Goal: Task Accomplishment & Management: Manage account settings

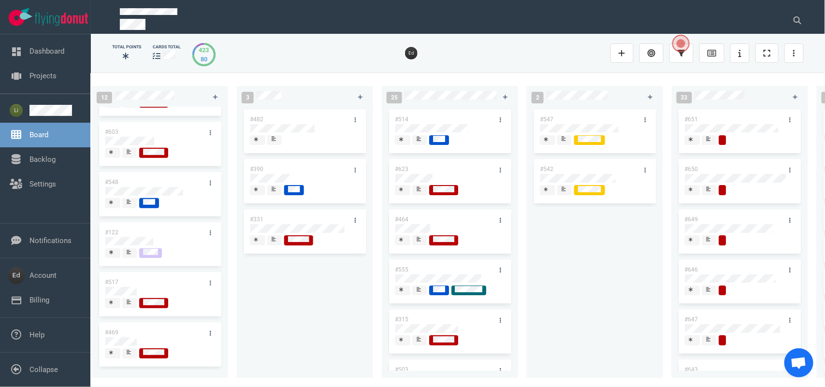
scroll to position [0, 347]
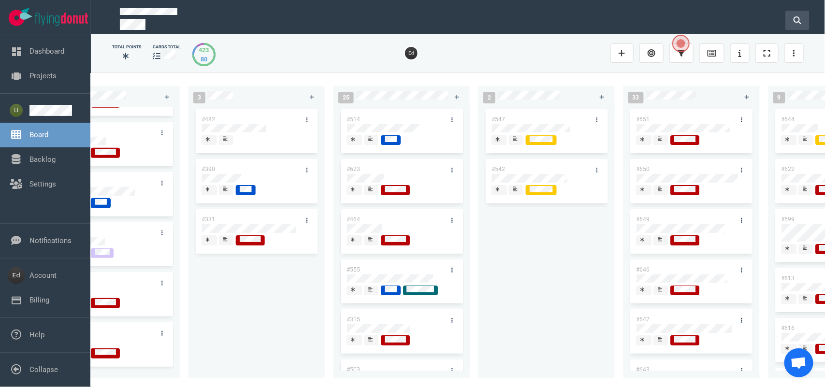
click at [791, 16] on button at bounding box center [797, 20] width 24 height 19
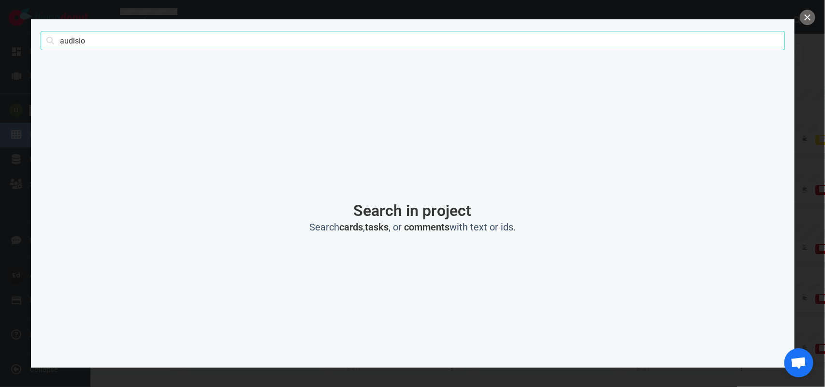
click at [67, 37] on input "audisio" at bounding box center [413, 40] width 744 height 19
click button "Search" at bounding box center [0, 0] width 0 height 0
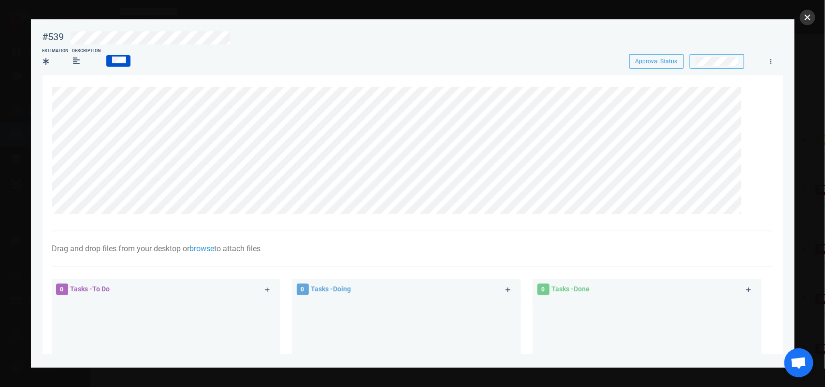
click at [808, 17] on button "close" at bounding box center [807, 17] width 15 height 15
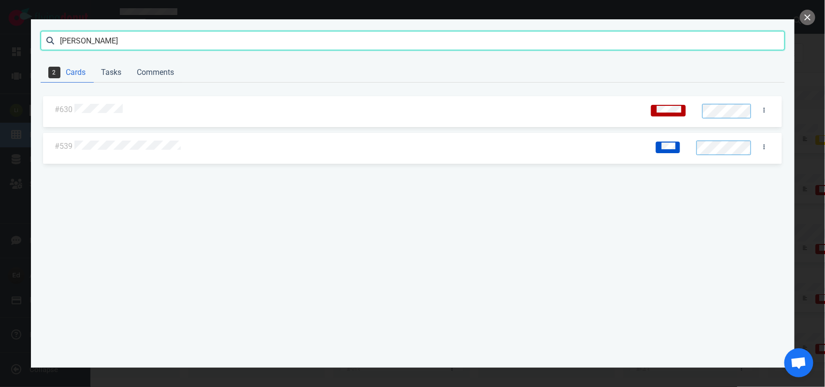
click at [76, 41] on input "[PERSON_NAME]" at bounding box center [413, 40] width 744 height 19
click button "Search" at bounding box center [0, 0] width 0 height 0
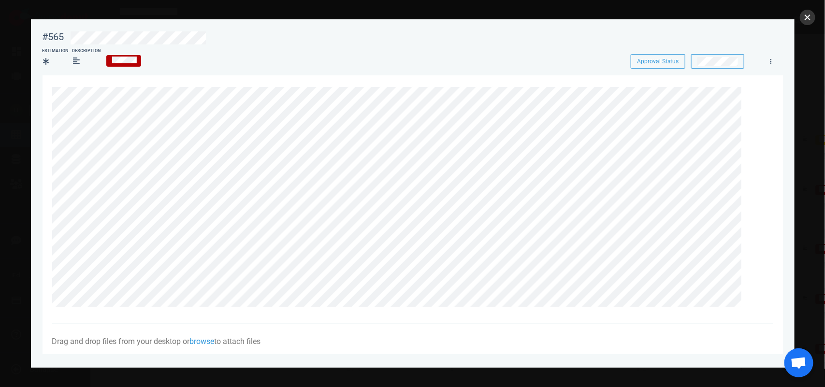
click at [813, 20] on button "close" at bounding box center [807, 17] width 15 height 15
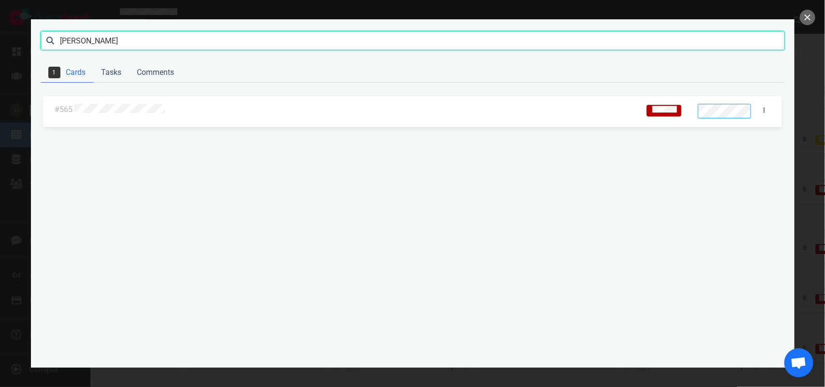
click at [65, 48] on input "[PERSON_NAME]" at bounding box center [413, 40] width 744 height 19
type input "[PERSON_NAME]"
click button "Search" at bounding box center [0, 0] width 0 height 0
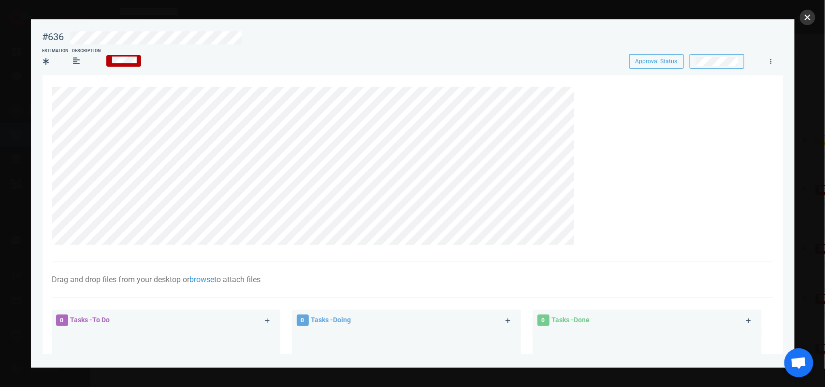
click at [805, 17] on button "close" at bounding box center [807, 17] width 15 height 15
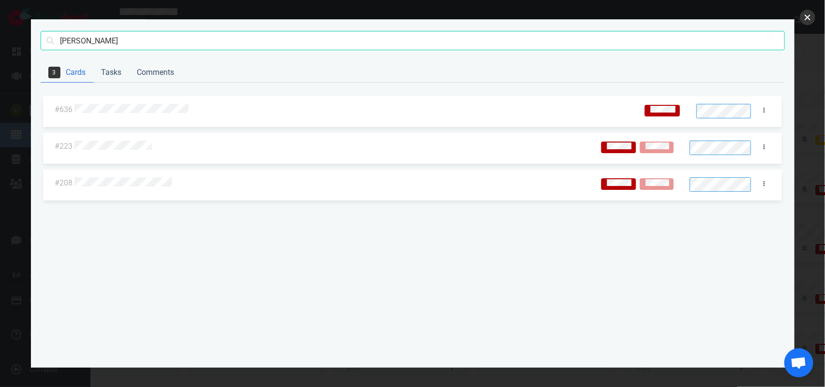
click at [805, 18] on button "close" at bounding box center [807, 17] width 15 height 15
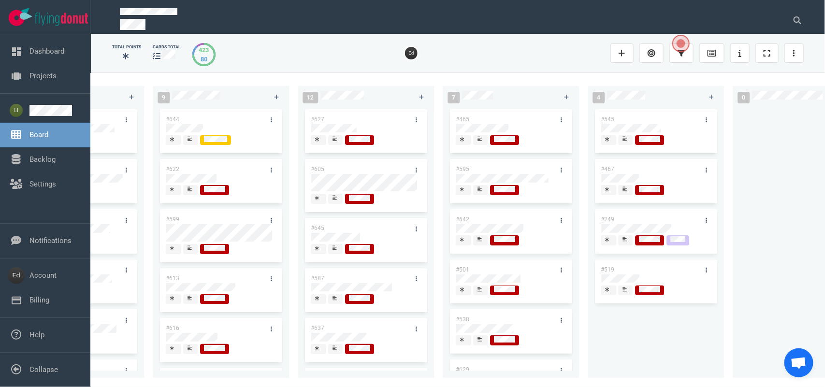
scroll to position [0, 1020]
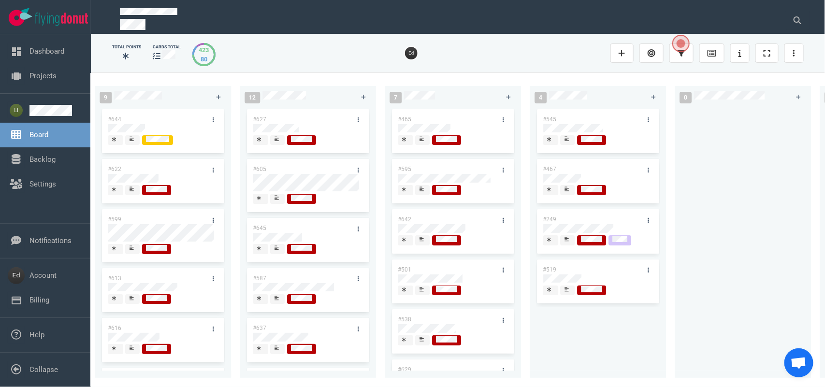
click at [567, 141] on icon at bounding box center [566, 139] width 4 height 4
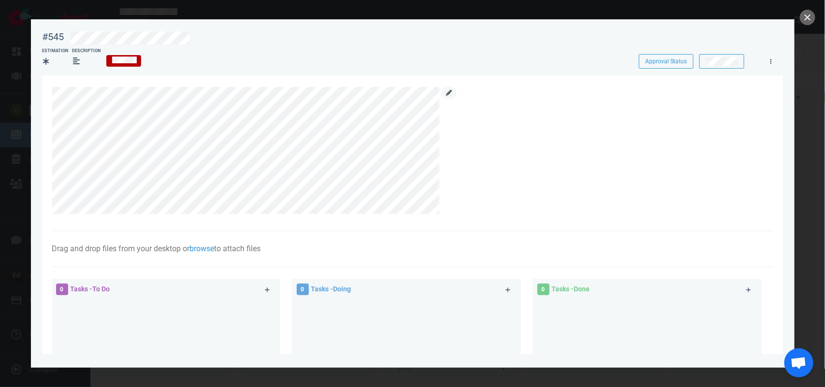
click at [445, 90] on link at bounding box center [448, 93] width 15 height 12
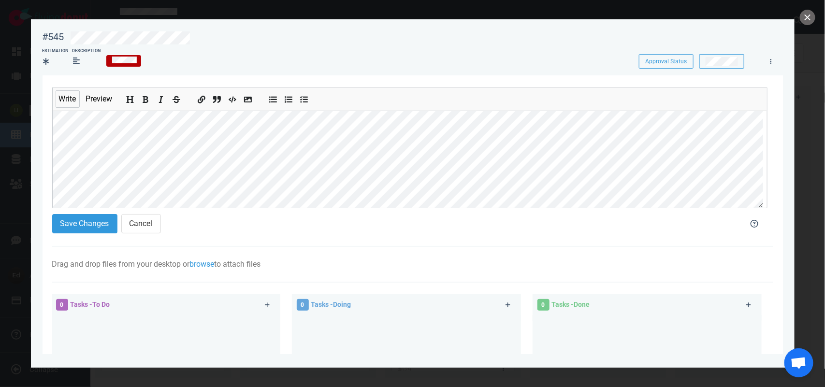
scroll to position [63, 0]
click at [99, 220] on button "Save Changes" at bounding box center [84, 223] width 65 height 19
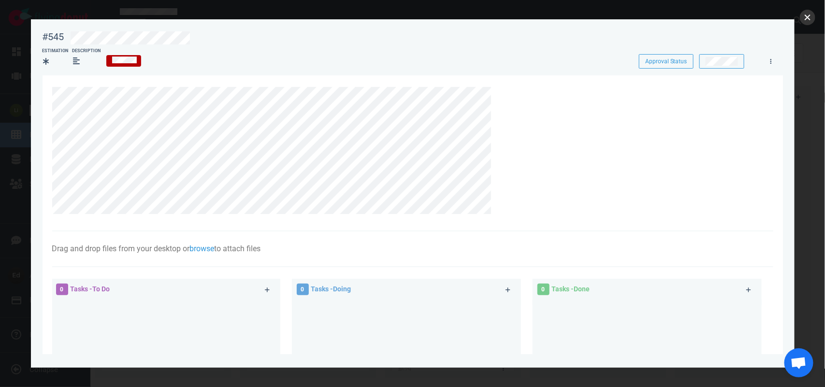
click at [807, 15] on button "close" at bounding box center [807, 17] width 15 height 15
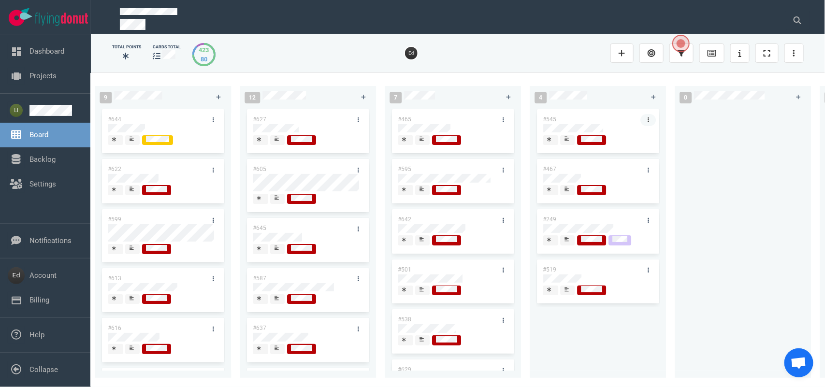
click at [648, 119] on link at bounding box center [647, 120] width 15 height 12
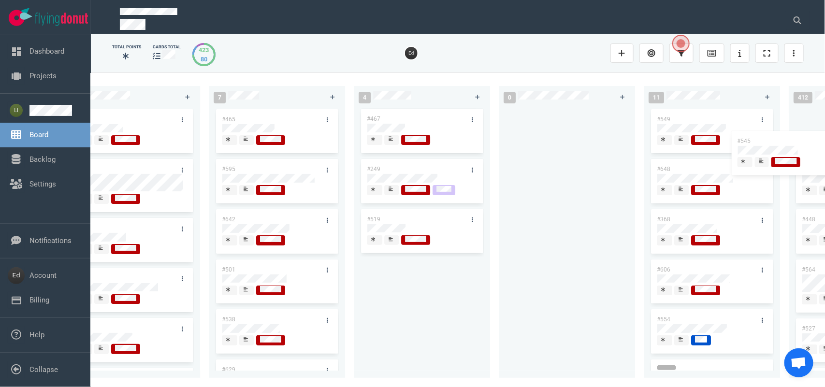
scroll to position [0, 1221]
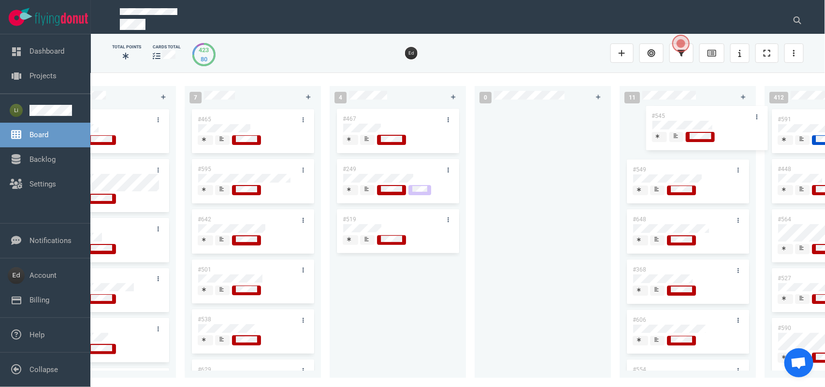
drag, startPoint x: 610, startPoint y: 126, endPoint x: 680, endPoint y: 111, distance: 72.1
click at [680, 111] on div "0 2 #653 #652 12 #641 #639 #634 #635 #608 #611 #602 #603 #548 #122 #517 #469 3 …" at bounding box center [458, 229] width 734 height 314
click at [365, 142] on div at bounding box center [367, 140] width 6 height 8
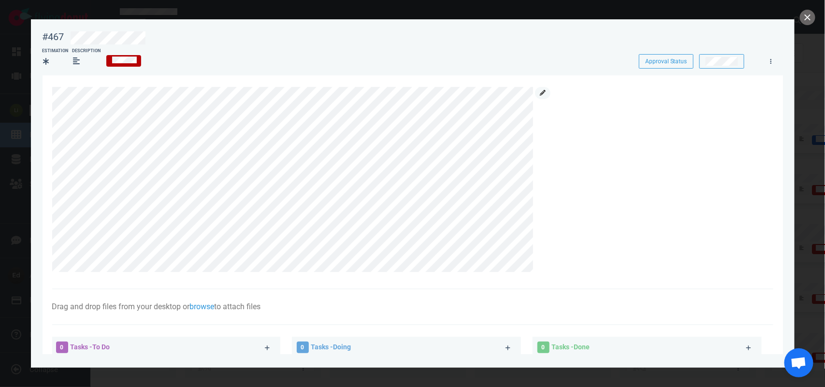
click at [540, 92] on icon at bounding box center [543, 93] width 6 height 6
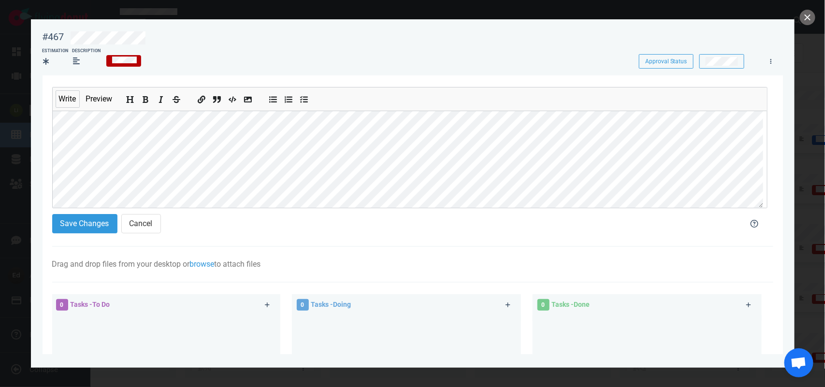
scroll to position [121, 0]
click at [88, 224] on button "Save Changes" at bounding box center [84, 223] width 65 height 19
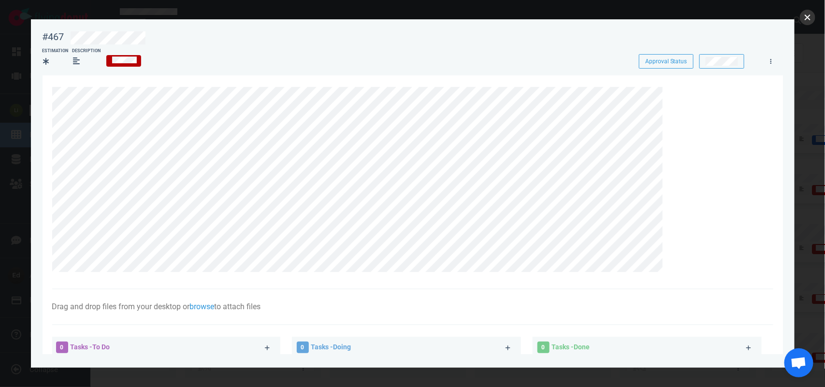
click at [805, 14] on button "close" at bounding box center [807, 17] width 15 height 15
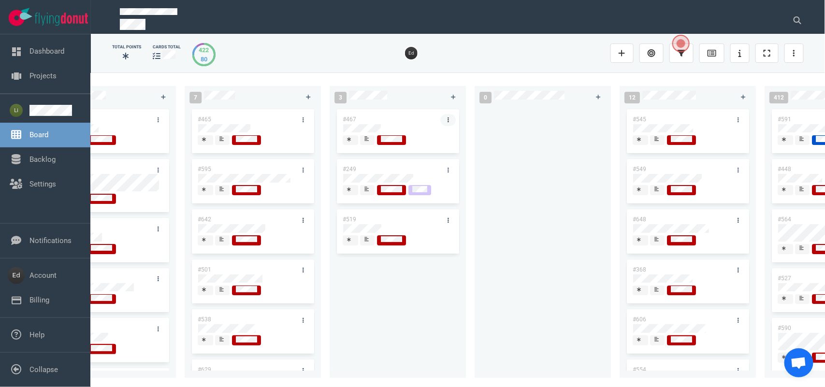
click at [448, 119] on link at bounding box center [447, 120] width 15 height 12
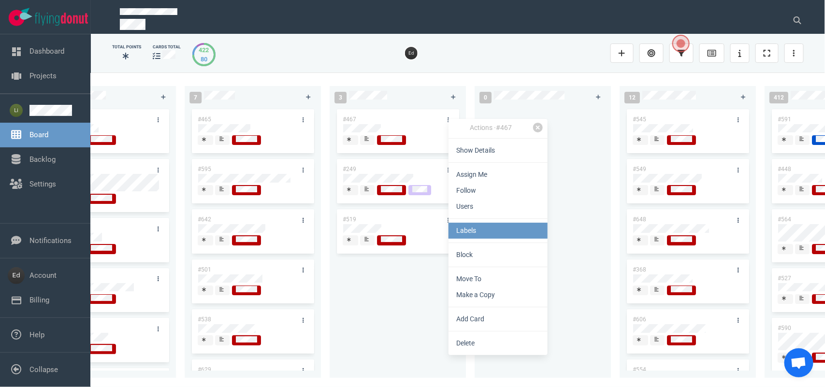
click at [482, 230] on link "Labels" at bounding box center [497, 231] width 99 height 16
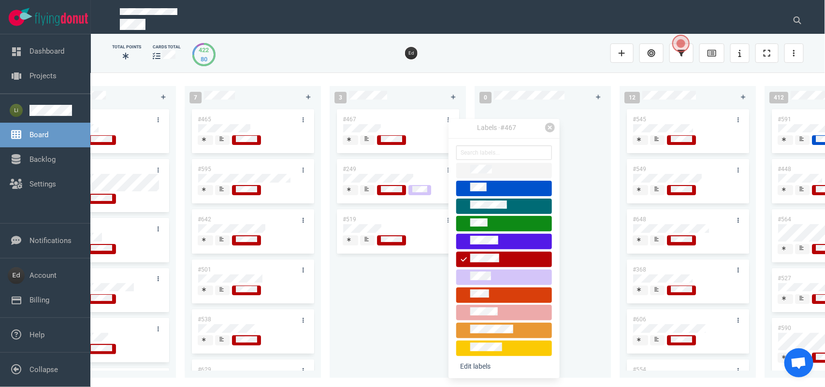
click at [481, 307] on div at bounding box center [503, 313] width 87 height 12
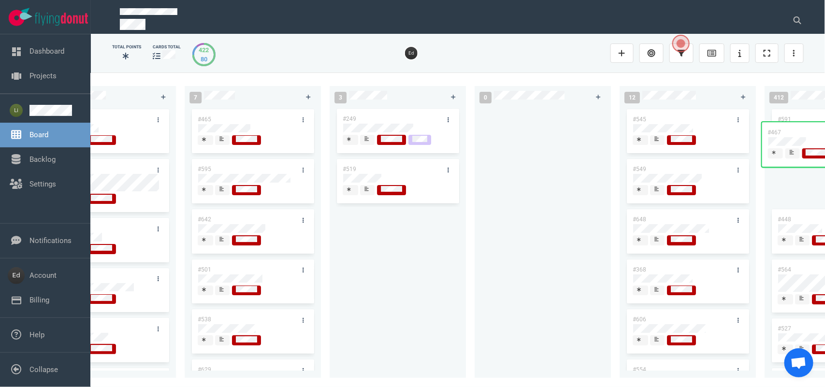
scroll to position [0, 1284]
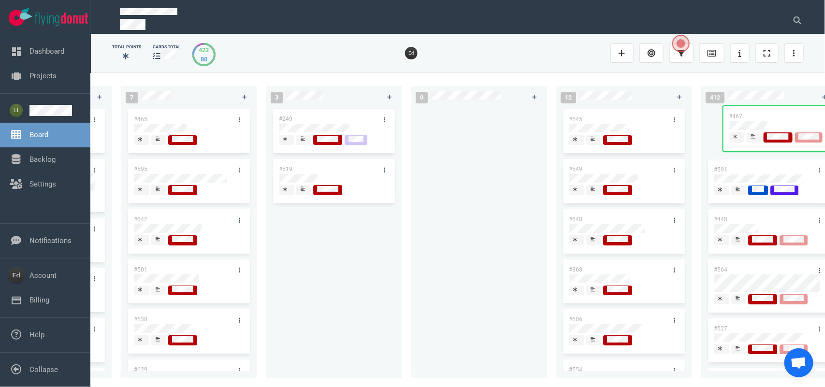
drag, startPoint x: 363, startPoint y: 117, endPoint x: 750, endPoint y: 115, distance: 386.6
click at [750, 115] on div "0 2 #653 #652 12 #641 #639 #634 #635 #608 #611 #602 #603 #548 #122 #517 #469 3 …" at bounding box center [458, 229] width 734 height 314
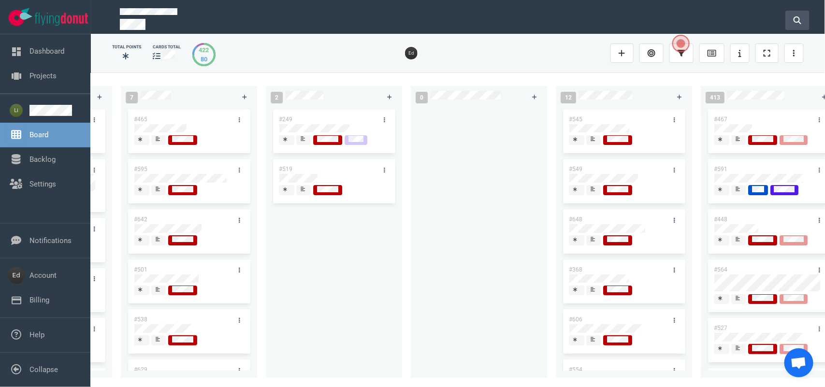
click at [787, 19] on button at bounding box center [797, 20] width 24 height 19
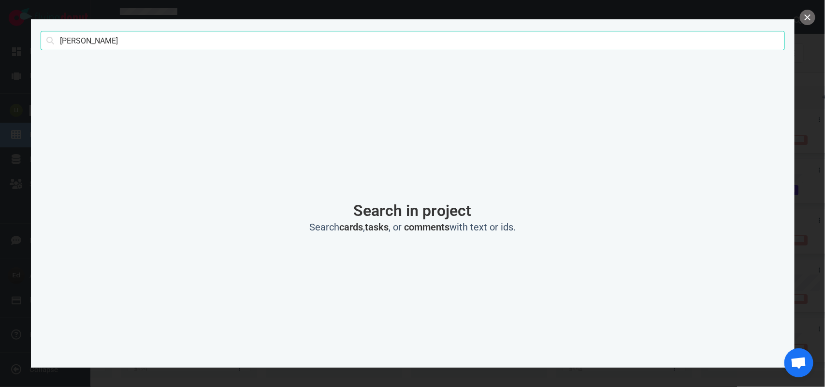
click at [59, 38] on input "[PERSON_NAME]" at bounding box center [413, 40] width 744 height 19
click at [59, 37] on input "[PERSON_NAME]" at bounding box center [413, 40] width 744 height 19
type input "albertazzi"
click button "Search" at bounding box center [0, 0] width 0 height 0
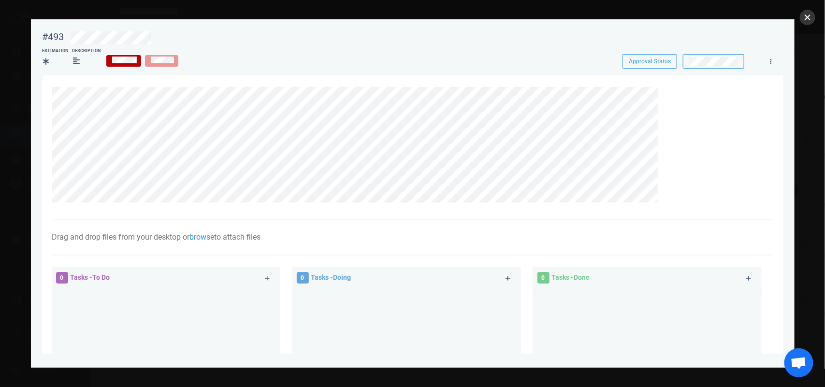
click at [802, 14] on button "close" at bounding box center [807, 17] width 15 height 15
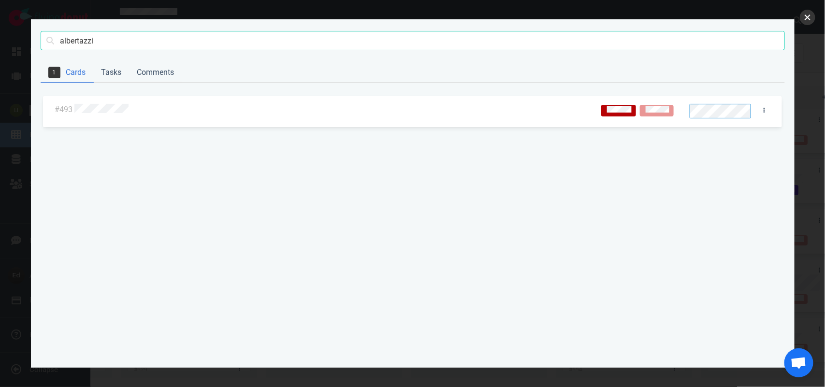
click at [807, 17] on button "close" at bounding box center [807, 17] width 15 height 15
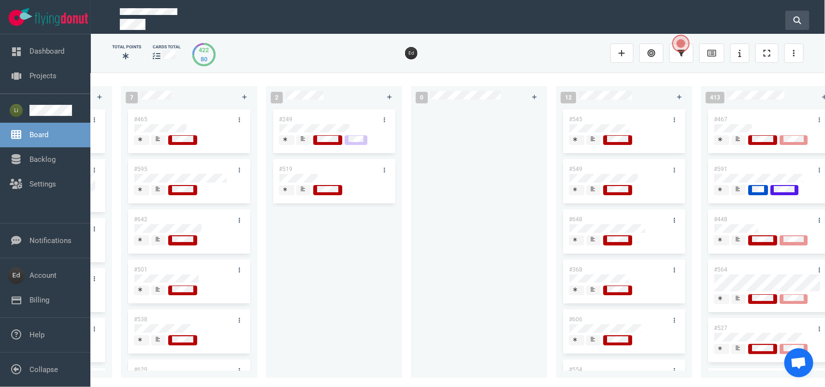
click at [795, 24] on button at bounding box center [797, 20] width 24 height 19
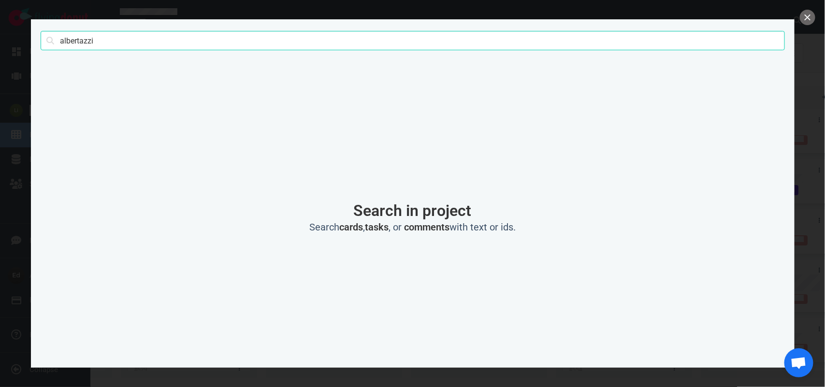
click at [70, 39] on input "albertazzi" at bounding box center [413, 40] width 744 height 19
type input "[PERSON_NAME]"
click button "Search" at bounding box center [0, 0] width 0 height 0
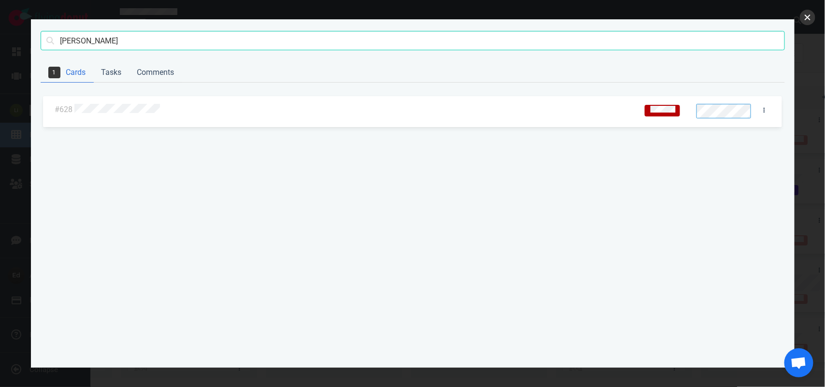
click at [807, 18] on button "close" at bounding box center [807, 17] width 15 height 15
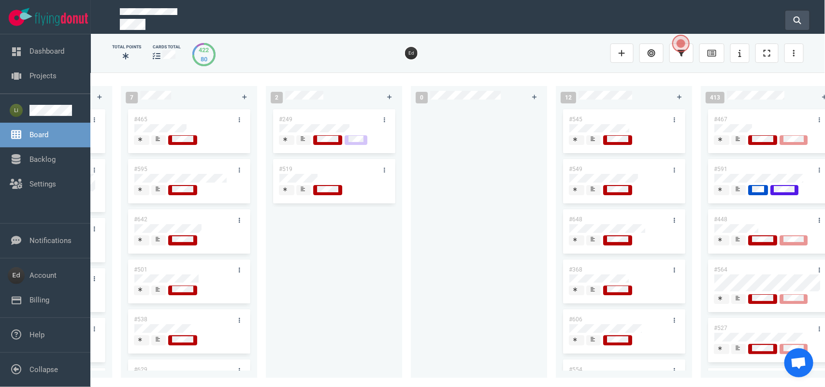
click at [788, 20] on button at bounding box center [797, 20] width 24 height 19
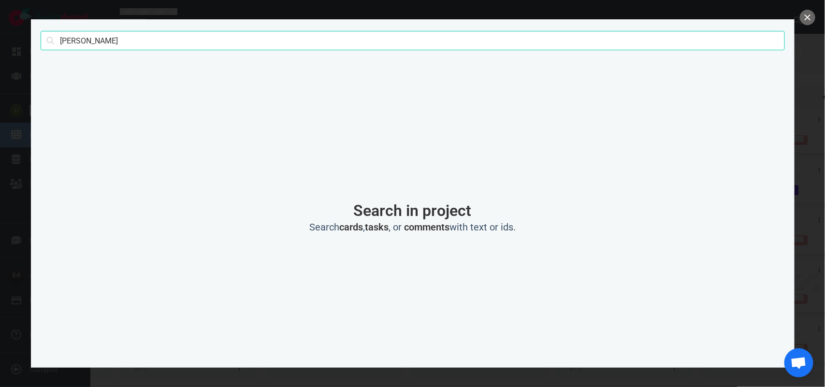
click at [77, 46] on input "[PERSON_NAME]" at bounding box center [413, 40] width 744 height 19
type input "[PERSON_NAME]"
click button "Search" at bounding box center [0, 0] width 0 height 0
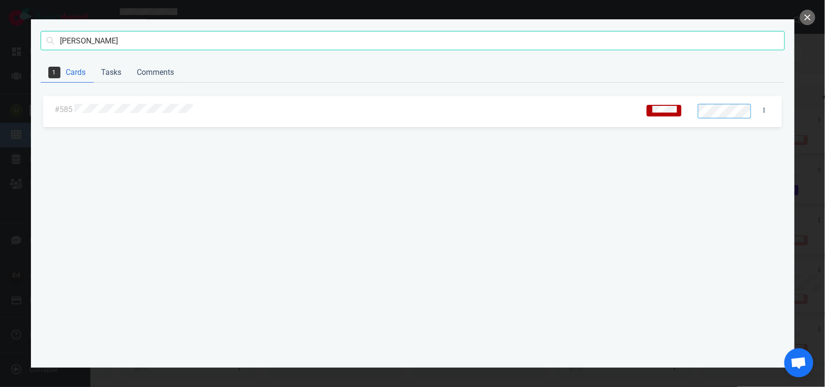
click at [106, 104] on div at bounding box center [353, 110] width 559 height 13
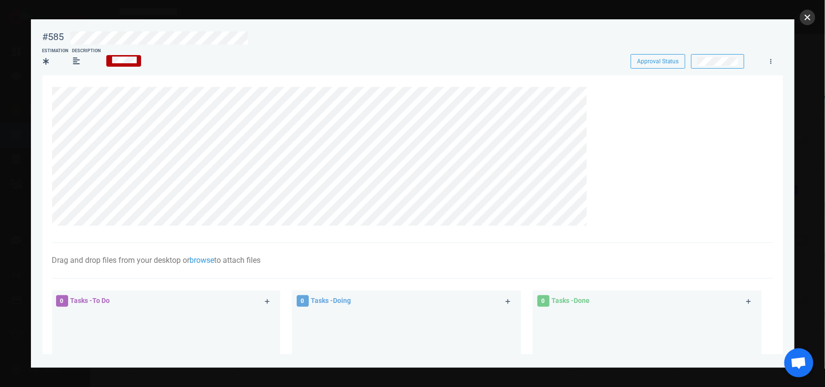
click at [803, 15] on button "close" at bounding box center [807, 17] width 15 height 15
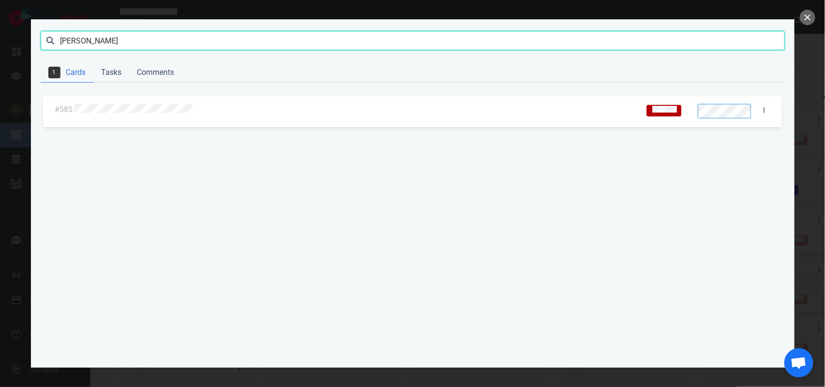
click at [67, 43] on input "[PERSON_NAME]" at bounding box center [413, 40] width 744 height 19
drag, startPoint x: 67, startPoint y: 43, endPoint x: 544, endPoint y: 18, distance: 478.0
click at [67, 42] on input "[PERSON_NAME]" at bounding box center [413, 40] width 744 height 19
click at [805, 17] on button "close" at bounding box center [807, 17] width 15 height 15
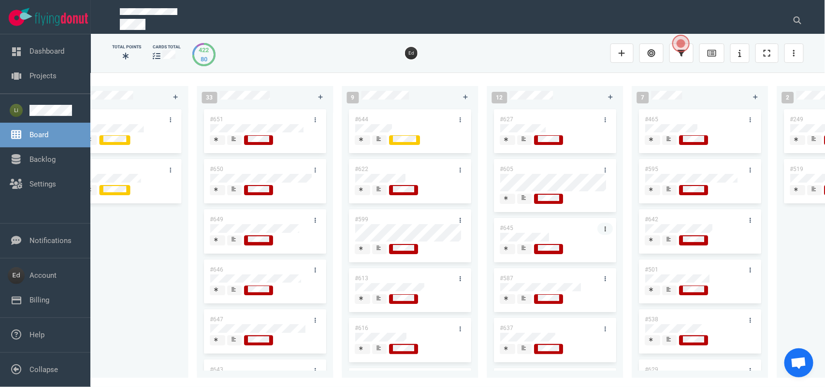
scroll to position [0, 776]
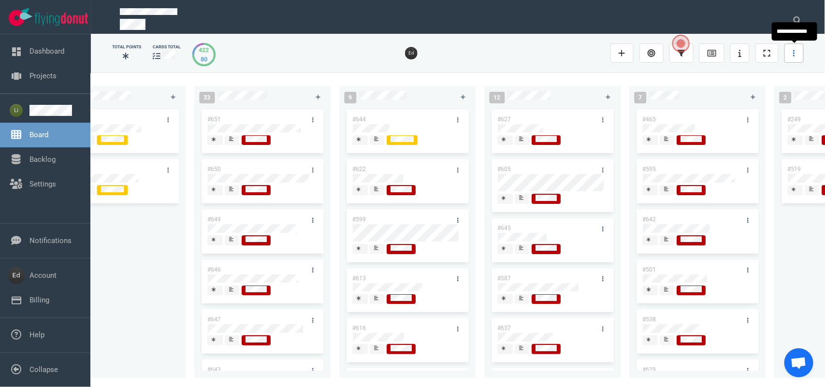
click at [789, 52] on link at bounding box center [793, 52] width 19 height 19
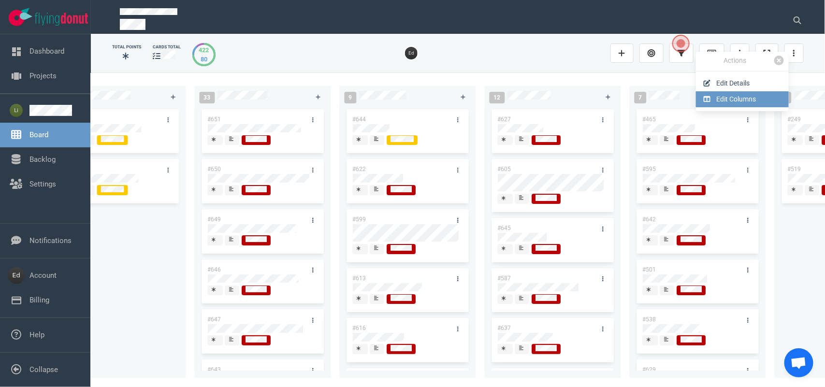
click at [740, 97] on link "Edit Columns" at bounding box center [742, 99] width 93 height 16
select select "DOING"
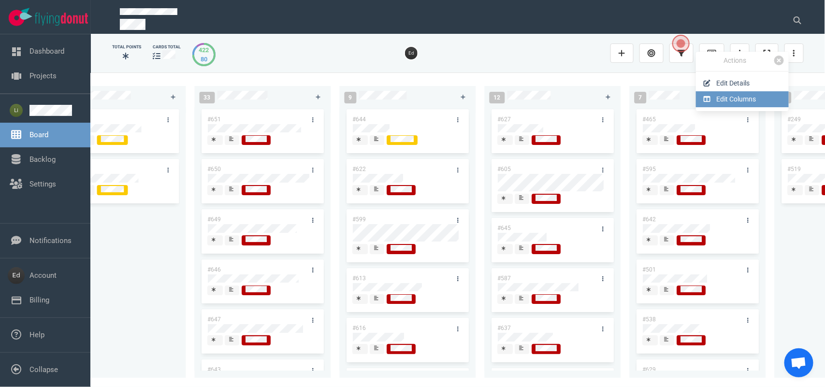
select select "DOING"
select select "DONE"
select select "DOING"
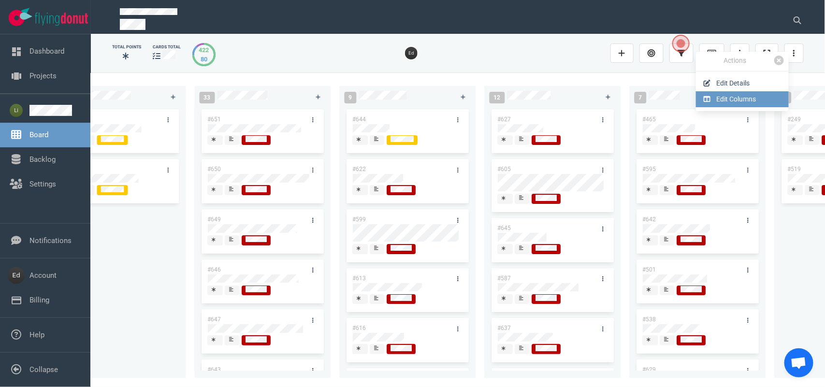
select select "DOING"
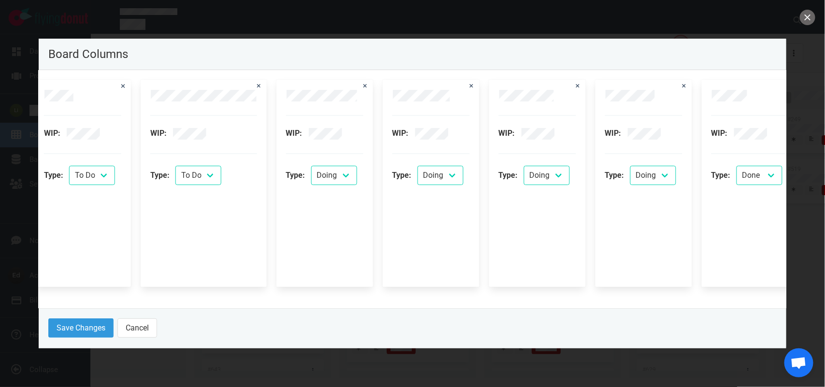
scroll to position [0, 442]
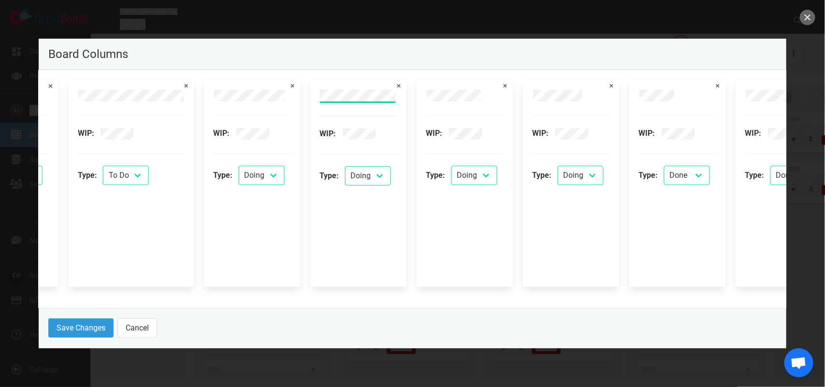
click at [310, 94] on div "WIP: Type: To Do Doing Done" at bounding box center [358, 183] width 97 height 207
click at [372, 238] on div "WIP: Type: To Do Doing Done" at bounding box center [358, 183] width 77 height 188
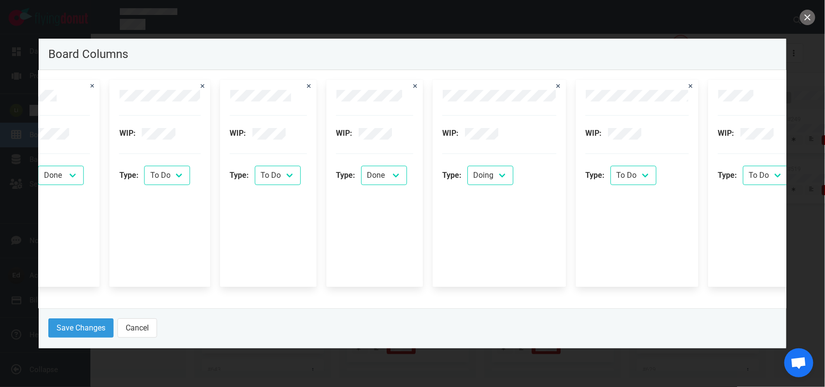
scroll to position [0, 1382]
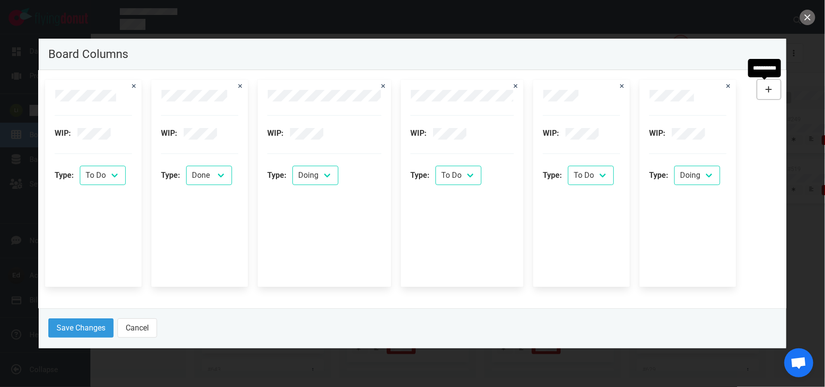
click at [774, 89] on button at bounding box center [768, 89] width 23 height 19
select select "DOING"
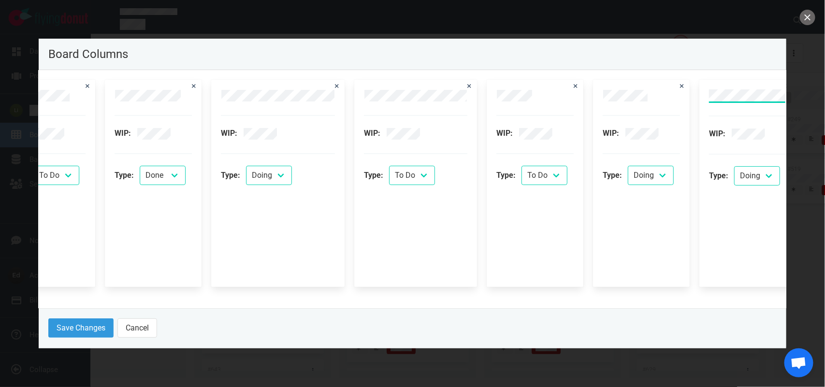
scroll to position [0, 34]
click at [730, 64] on header "Board Columns" at bounding box center [412, 54] width 747 height 31
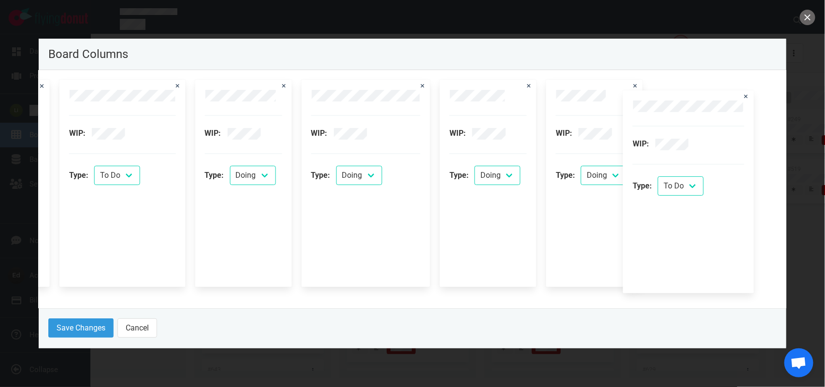
scroll to position [0, 483]
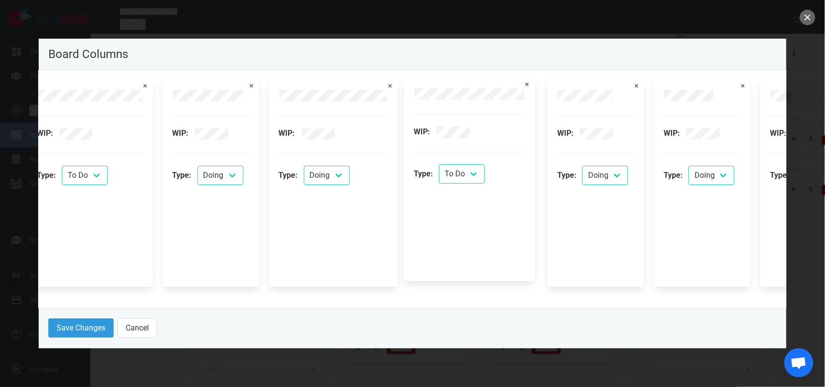
drag, startPoint x: 728, startPoint y: 87, endPoint x: 431, endPoint y: 86, distance: 296.2
click at [431, 86] on div "WIP: Type: To Do Doing Done WIP: Type: To Do Doing Done WIP: Type: To Do Doing …" at bounding box center [674, 183] width 2219 height 207
select select "DOING"
select select "DONE"
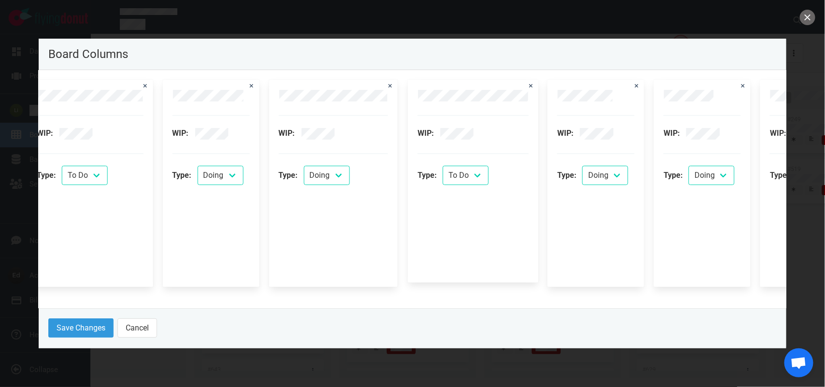
select select "DONE"
select select "DOING"
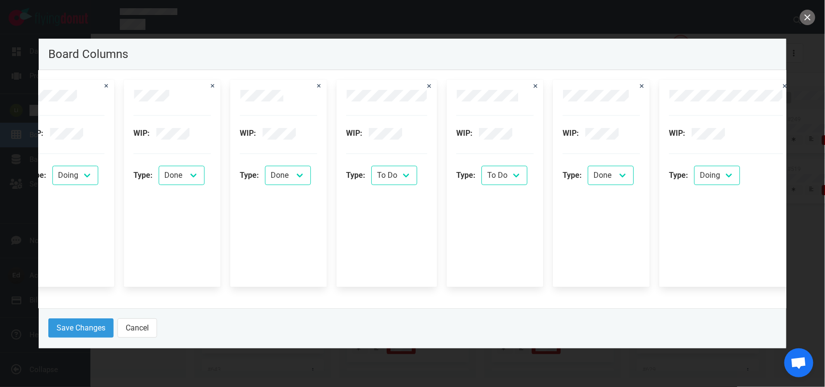
scroll to position [0, 1151]
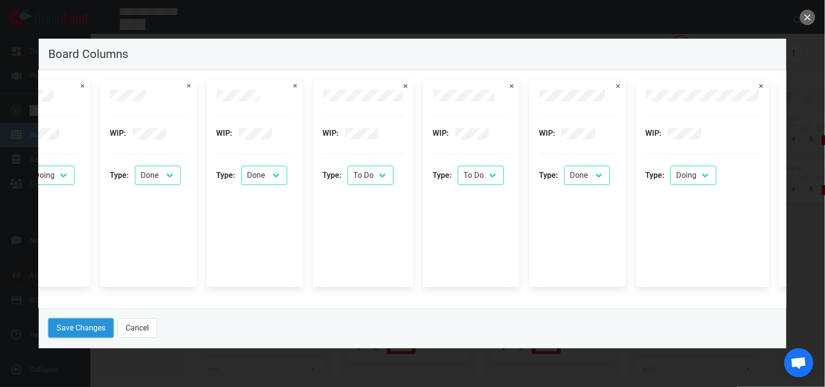
click at [89, 331] on button "Save Changes" at bounding box center [80, 327] width 65 height 19
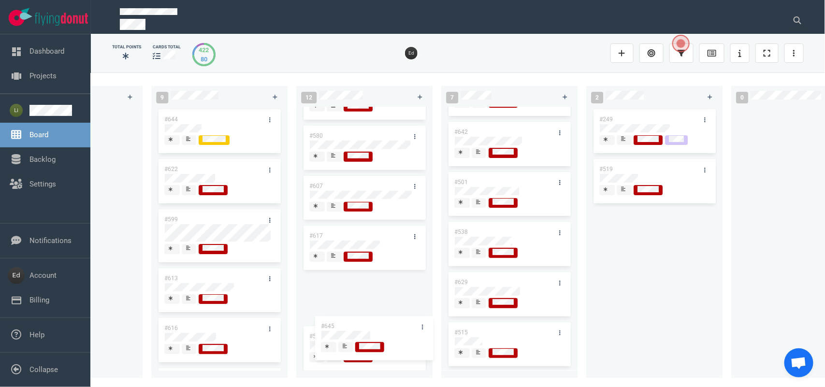
scroll to position [331, 0]
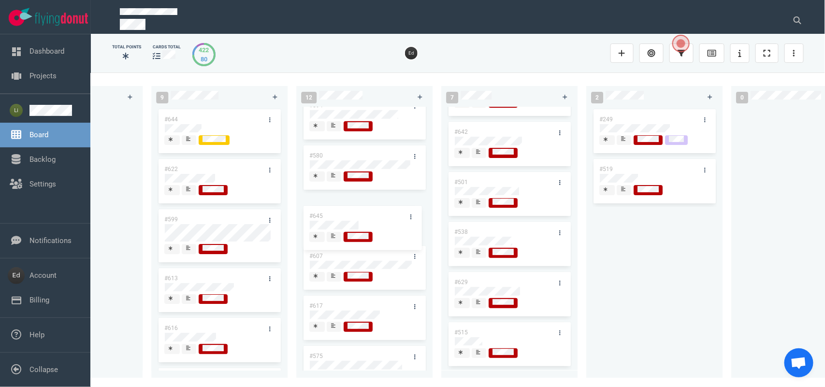
drag, startPoint x: 342, startPoint y: 165, endPoint x: 342, endPoint y: 214, distance: 48.8
click at [342, 214] on div "#627 #605 #645 #587 #637 #630 #604 #594 #580 #607 #617 #575 #645" at bounding box center [364, 238] width 136 height 263
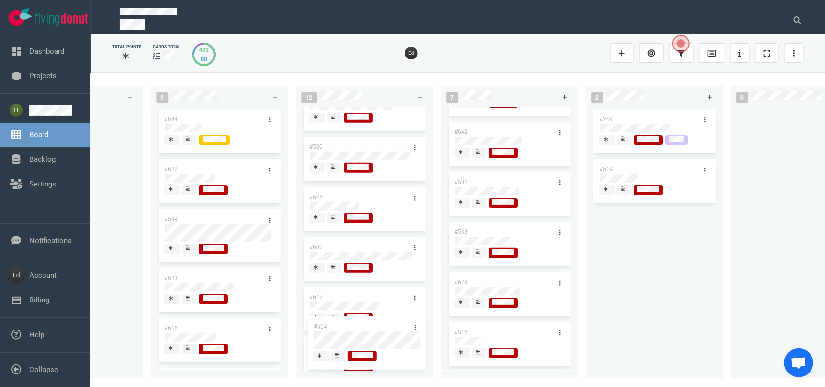
scroll to position [299, 0]
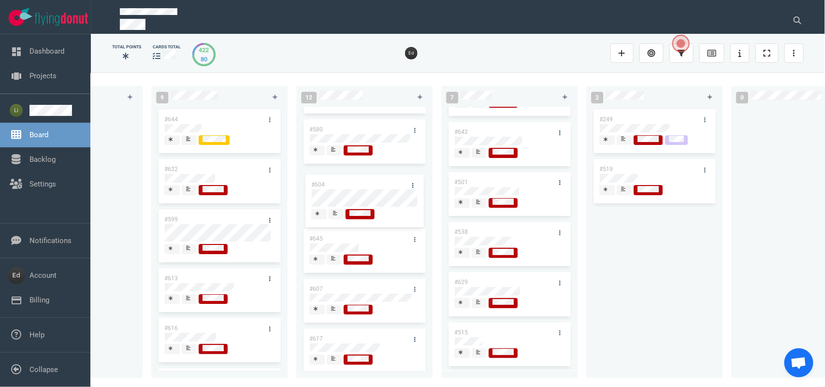
click at [346, 189] on div "#627 #605 #587 #637 #630 #604 #594 #580 #645 #607 #617 #575 #604" at bounding box center [364, 238] width 136 height 263
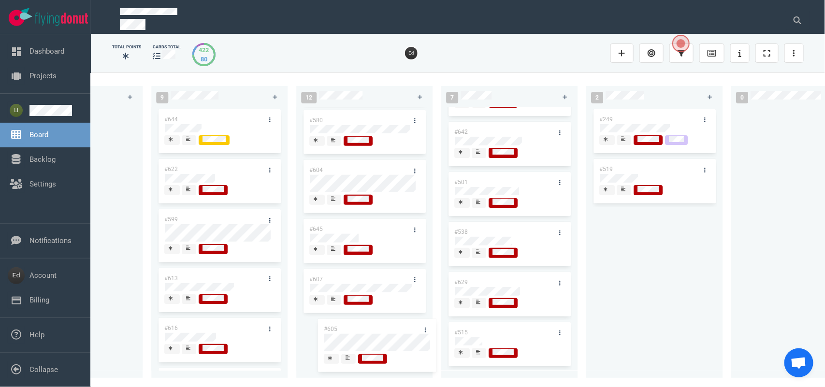
scroll to position [262, 0]
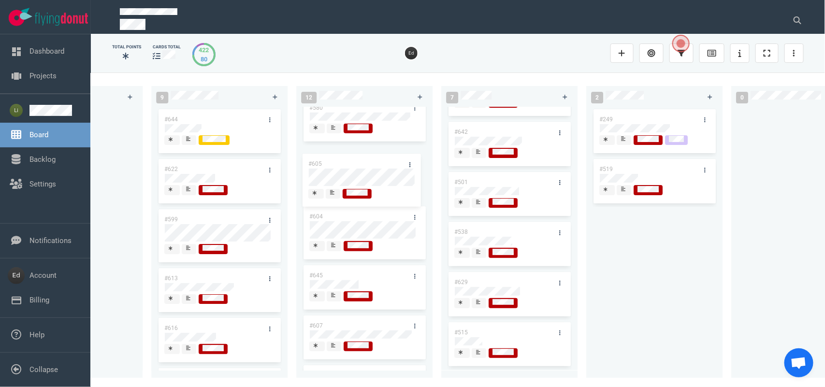
drag, startPoint x: 332, startPoint y: 165, endPoint x: 331, endPoint y: 159, distance: 5.4
click at [331, 159] on div "#627 #605 #587 #637 #630 #594 #580 #604 #645 #607 #617 #575 #605" at bounding box center [364, 238] width 136 height 263
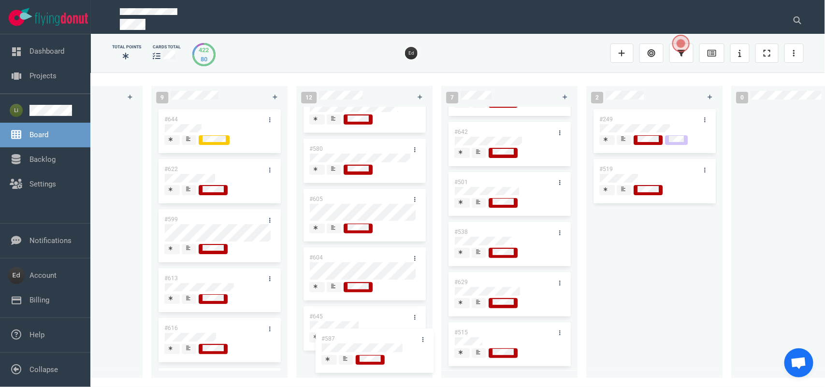
scroll to position [197, 0]
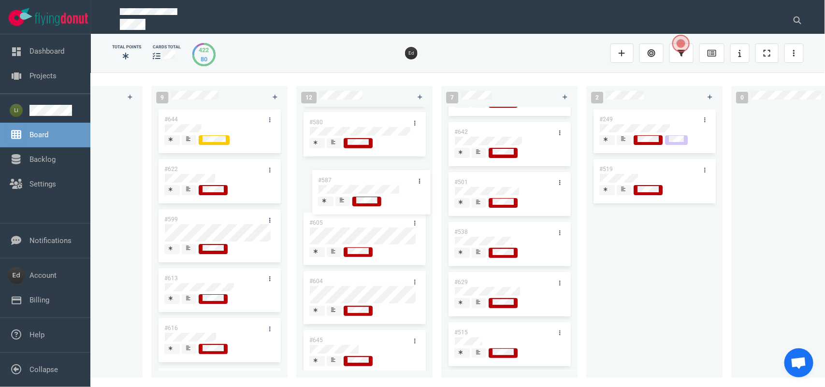
drag, startPoint x: 330, startPoint y: 168, endPoint x: 338, endPoint y: 179, distance: 14.1
click at [338, 179] on div "#627 #587 #637 #630 #594 #580 #605 #604 #645 #607 #617 #575 #587" at bounding box center [364, 238] width 136 height 263
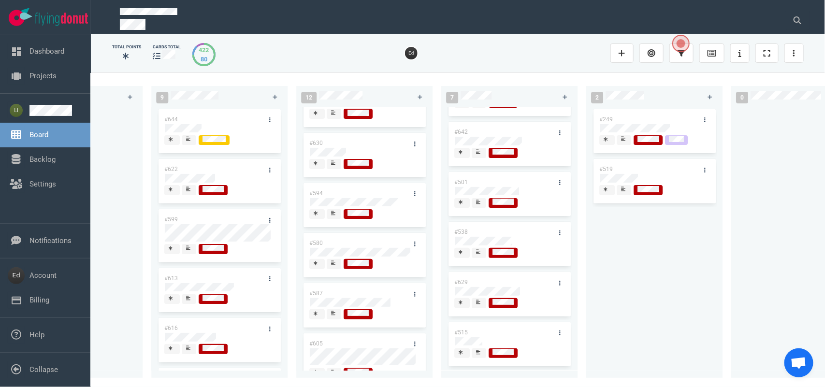
scroll to position [16, 0]
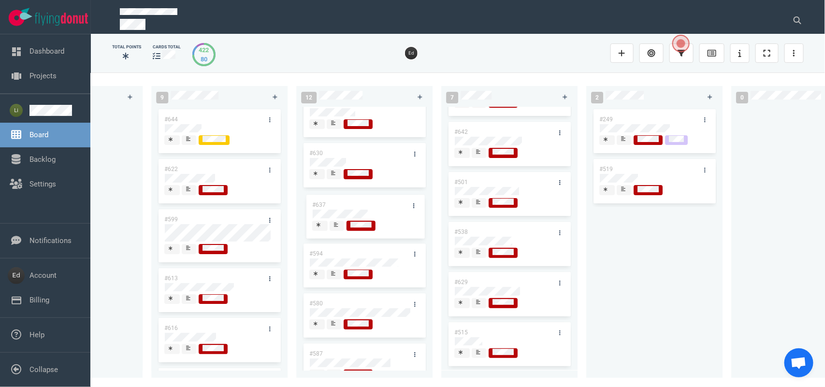
drag, startPoint x: 345, startPoint y: 152, endPoint x: 348, endPoint y: 204, distance: 51.8
click at [348, 204] on div "#627 #637 #630 #594 #580 #587 #605 #604 #645 #607 #617 #575 #637" at bounding box center [364, 220] width 125 height 259
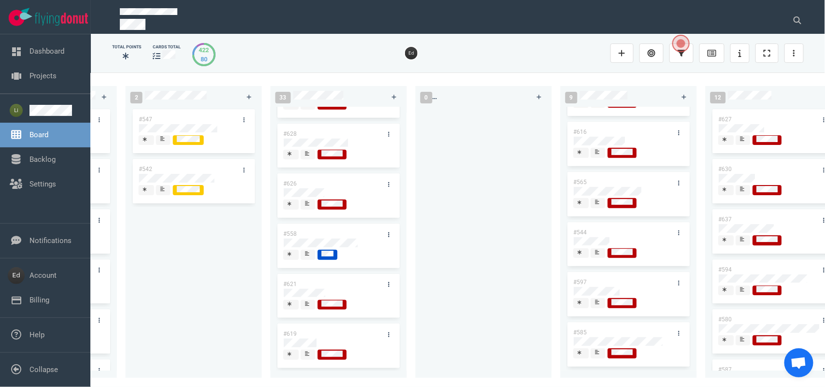
scroll to position [376, 0]
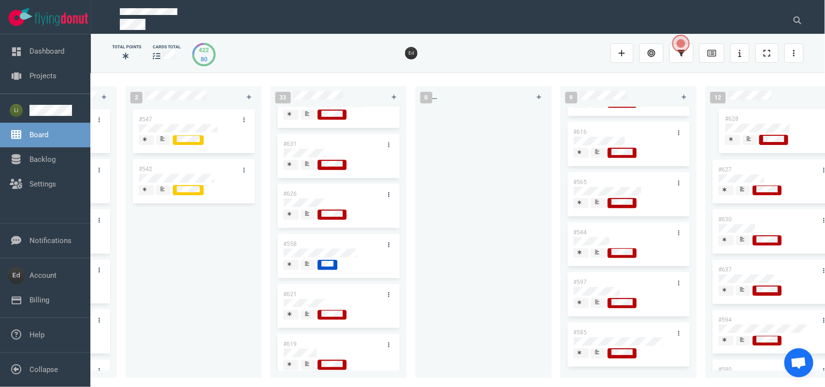
drag, startPoint x: 310, startPoint y: 196, endPoint x: 750, endPoint y: 119, distance: 447.3
click at [750, 119] on div "0 2 #653 #652 12 #641 #639 #634 #635 #608 #611 #602 #603 #548 #122 #517 #469 3 …" at bounding box center [458, 229] width 734 height 314
click at [743, 142] on div at bounding box center [743, 140] width 6 height 8
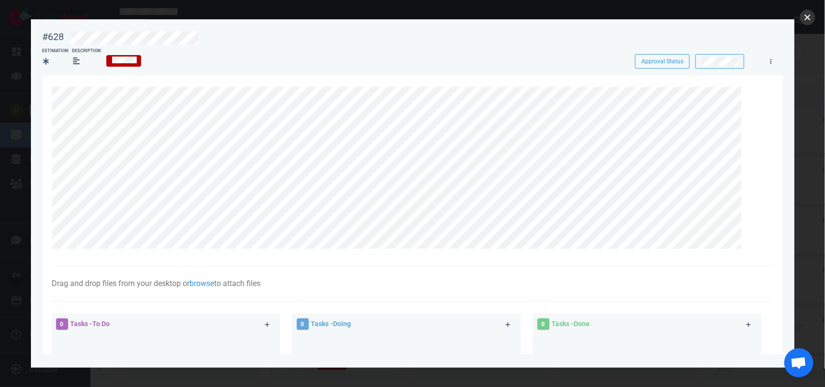
click at [808, 11] on button "close" at bounding box center [807, 17] width 15 height 15
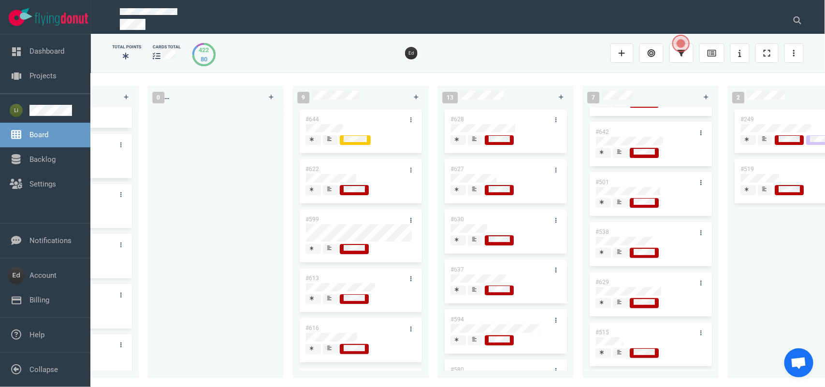
scroll to position [0, 970]
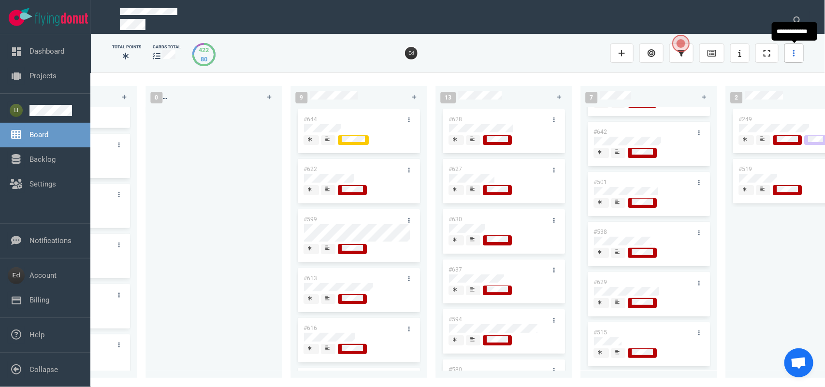
click at [793, 53] on icon at bounding box center [794, 53] width 2 height 7
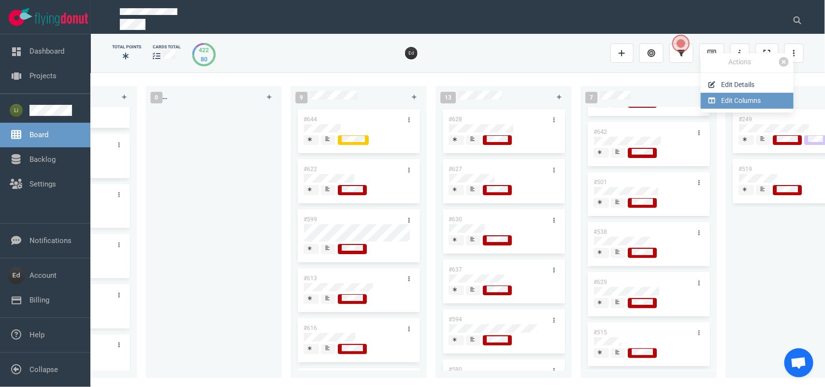
click at [728, 100] on link "Edit Columns" at bounding box center [747, 101] width 93 height 16
select select "DOING"
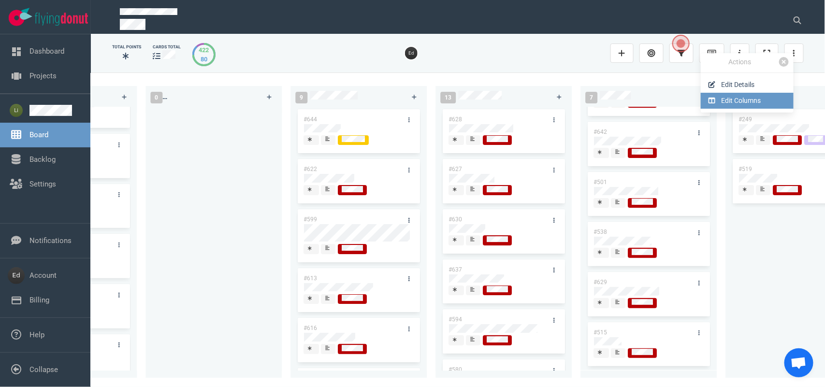
select select "DOING"
select select "DONE"
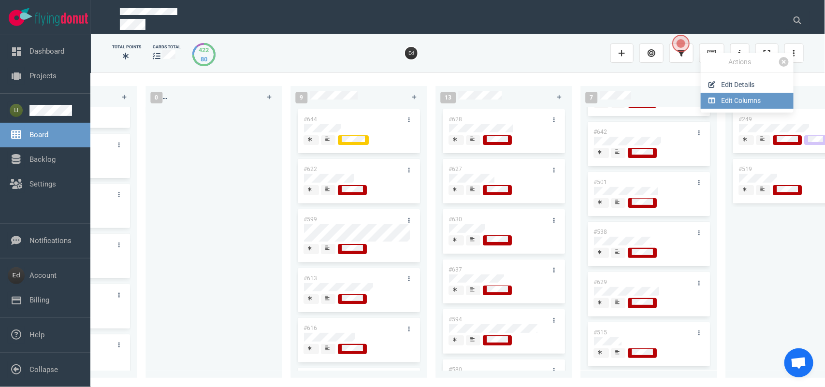
select select "DOING"
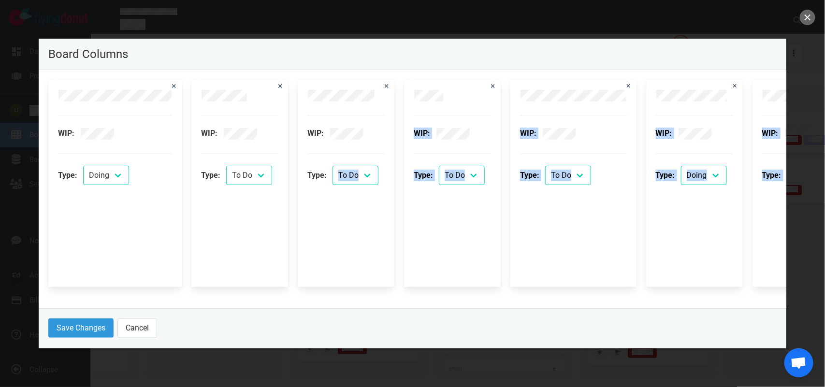
drag, startPoint x: 269, startPoint y: 308, endPoint x: 281, endPoint y: 305, distance: 12.5
click at [299, 307] on div "Board Columns WIP: Type: To Do Doing Done WIP: Type: To Do Doing Done WIP: Type…" at bounding box center [412, 194] width 747 height 310
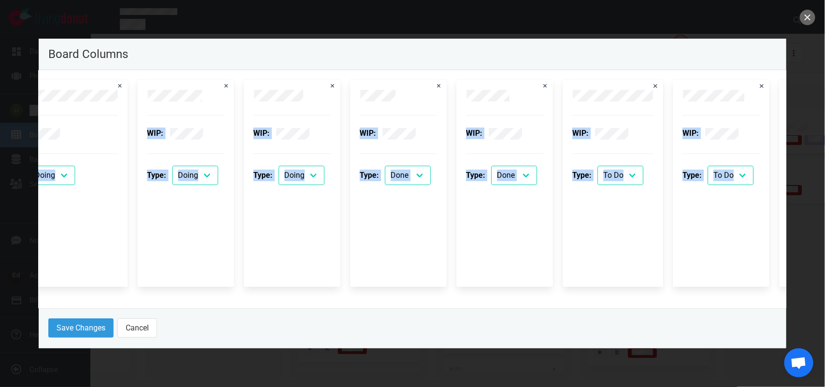
scroll to position [0, 1530]
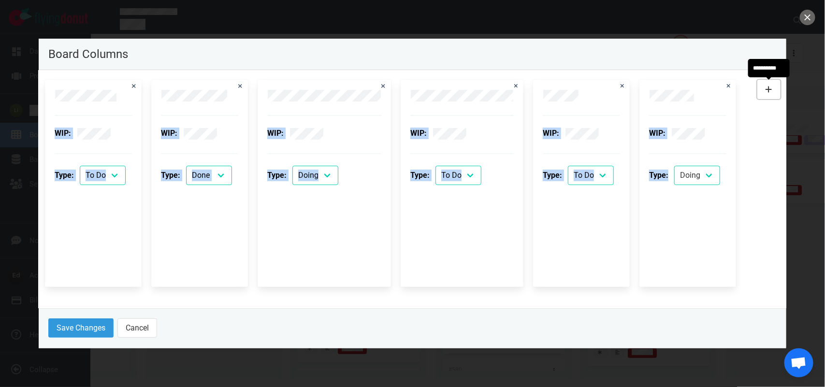
click at [764, 89] on button at bounding box center [768, 89] width 23 height 19
select select "DOING"
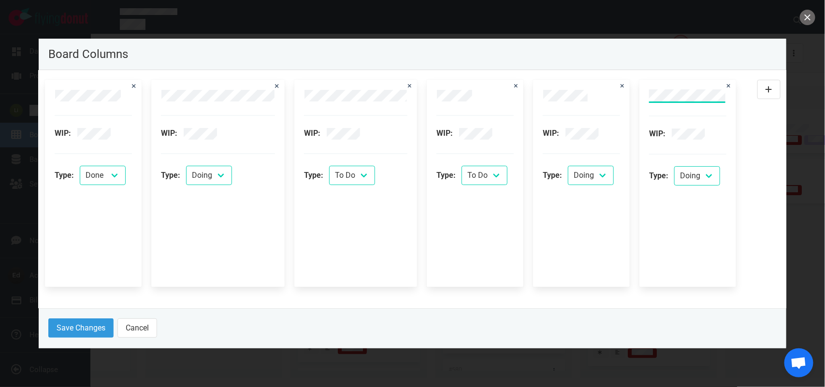
scroll to position [0, 16]
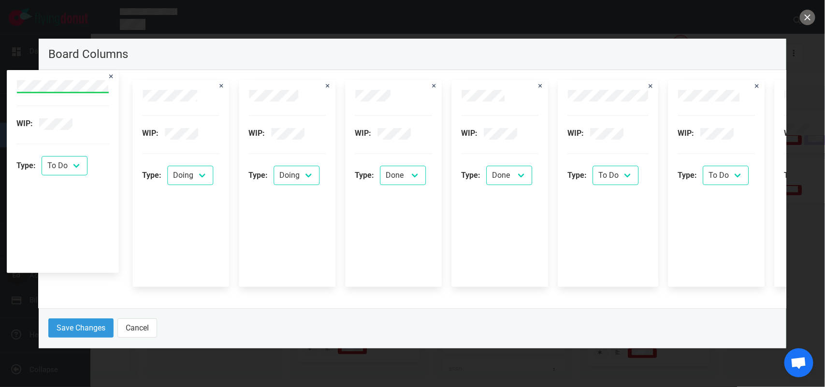
scroll to position [0, 998]
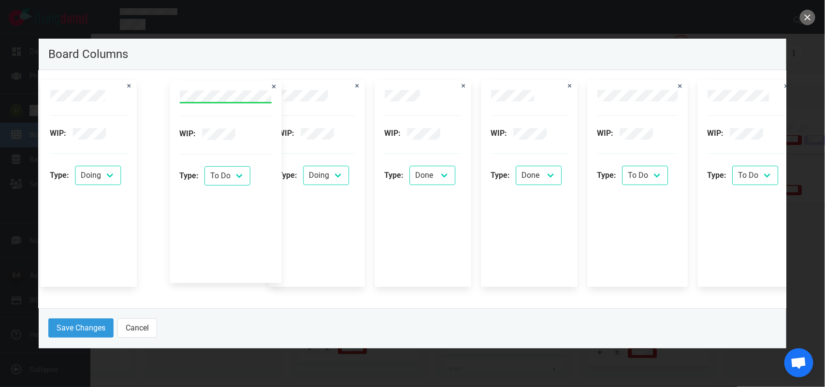
drag, startPoint x: 697, startPoint y: 87, endPoint x: 227, endPoint y: 87, distance: 469.7
click at [227, 87] on div "WIP: Type: To Do Doing Done WIP: Type: To Do Doing Done WIP: Type: To Do Doing …" at bounding box center [224, 183] width 2348 height 207
select select "DOING"
select select "DONE"
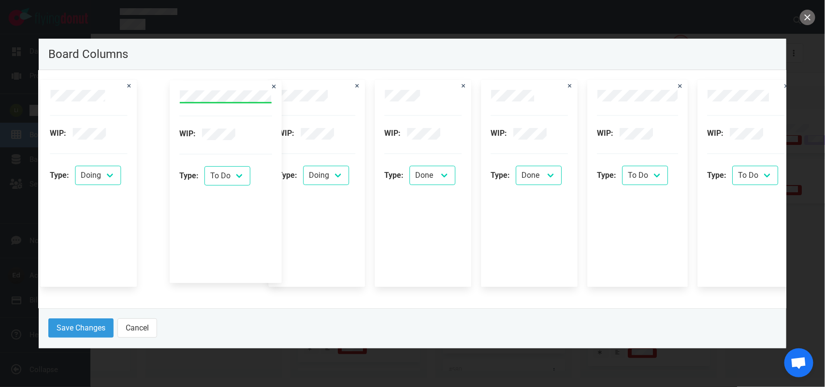
select select "DONE"
select select "DOING"
click at [156, 97] on div "WIP: Type: To Do Doing Done" at bounding box center [201, 183] width 111 height 207
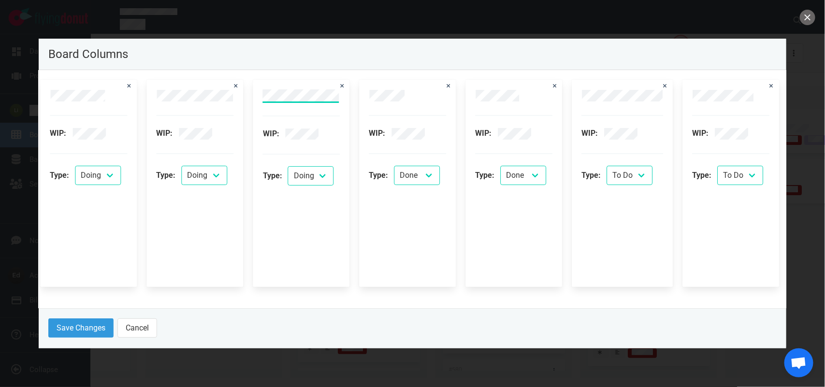
click at [330, 234] on div "WIP: Type: To Do Doing Done" at bounding box center [300, 183] width 77 height 188
click at [85, 324] on button "Save Changes" at bounding box center [80, 327] width 65 height 19
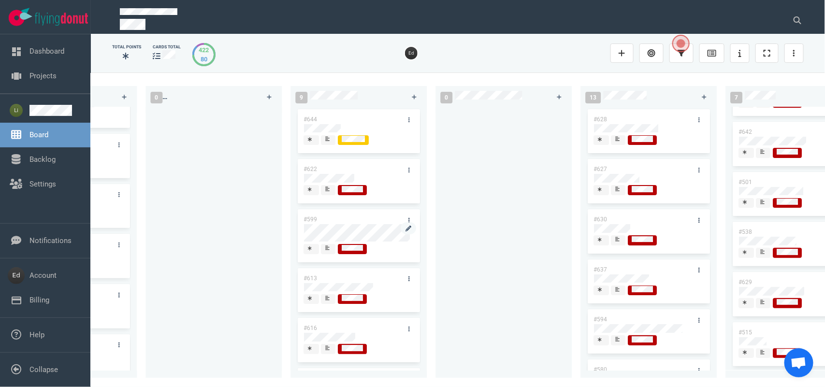
scroll to position [60, 0]
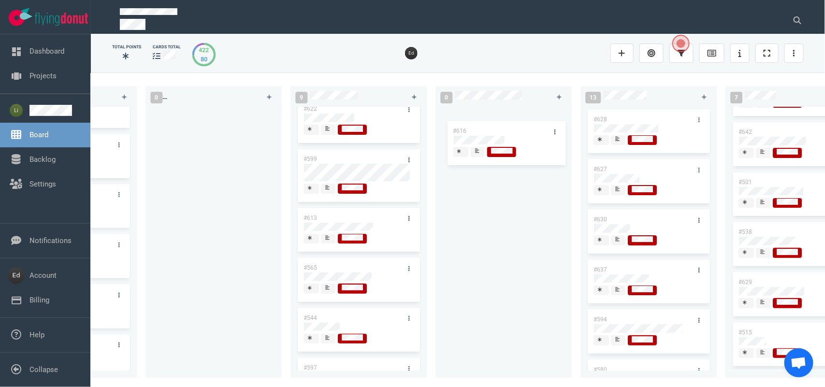
drag, startPoint x: 329, startPoint y: 270, endPoint x: 479, endPoint y: 132, distance: 203.5
click at [479, 132] on div "0 2 #653 #652 12 #641 #639 #634 #635 #608 #611 #602 #603 #548 #122 #517 #469 3 …" at bounding box center [458, 229] width 734 height 314
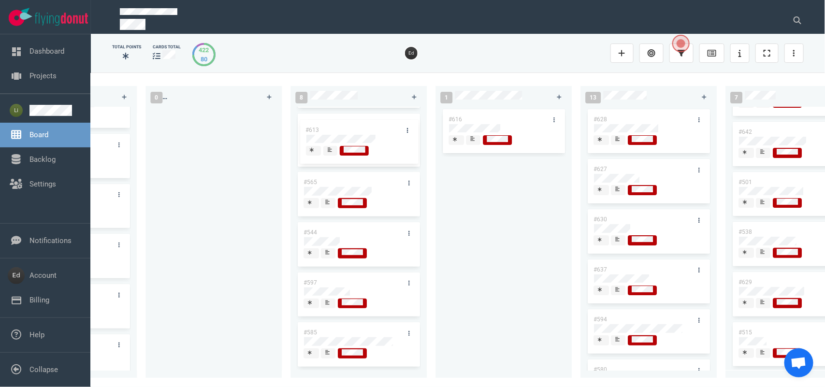
scroll to position [0, 0]
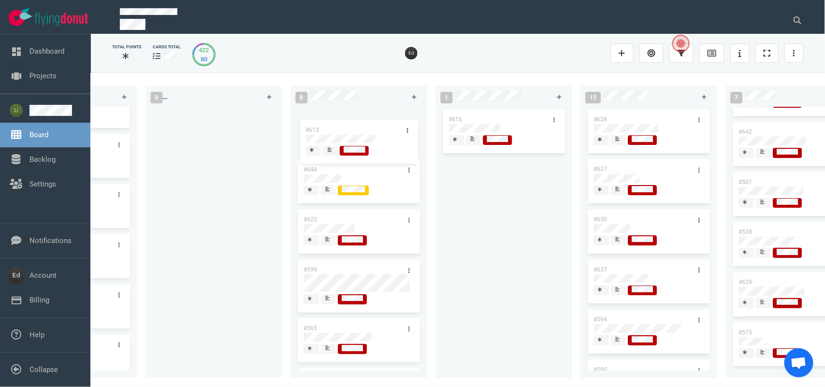
click at [337, 126] on div "#644 #622 #599 #613 #565 #544 #597 #585 #613" at bounding box center [358, 236] width 125 height 259
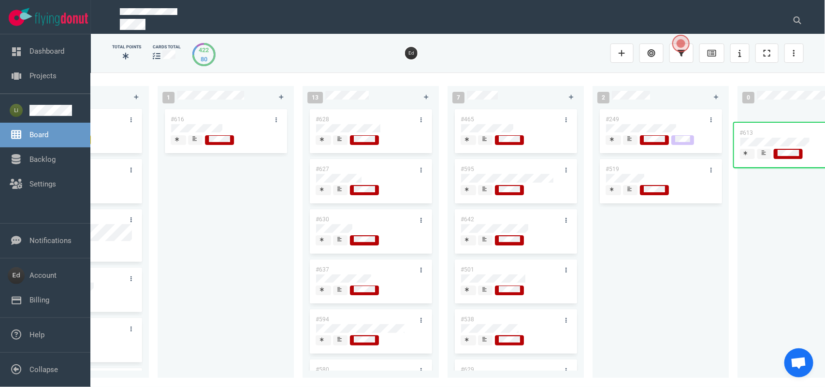
drag, startPoint x: 329, startPoint y: 112, endPoint x: 752, endPoint y: 201, distance: 433.0
click at [765, 124] on div "0 2 #653 #652 12 #641 #639 #634 #635 #608 #611 #602 #603 #548 #122 #517 #469 3 …" at bounding box center [458, 229] width 734 height 314
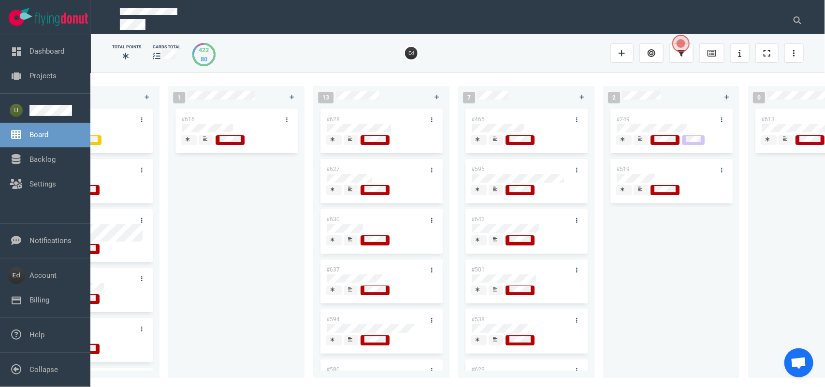
scroll to position [0, 1277]
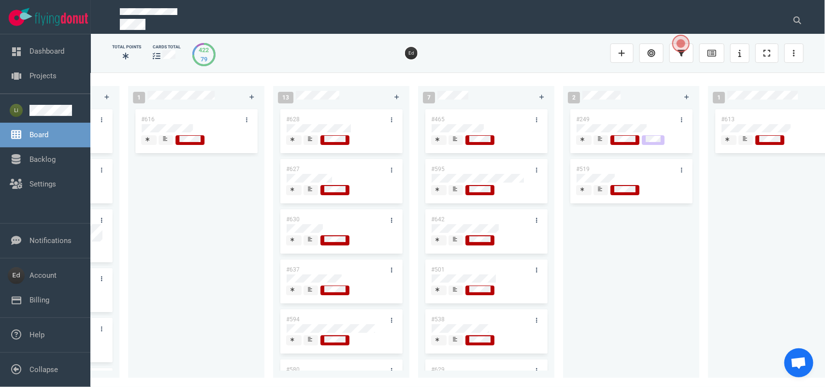
click at [750, 144] on span at bounding box center [745, 140] width 14 height 10
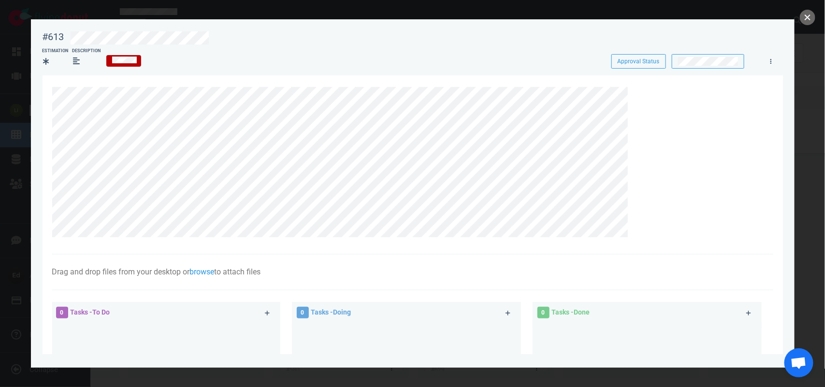
click at [808, 15] on button "close" at bounding box center [807, 17] width 15 height 15
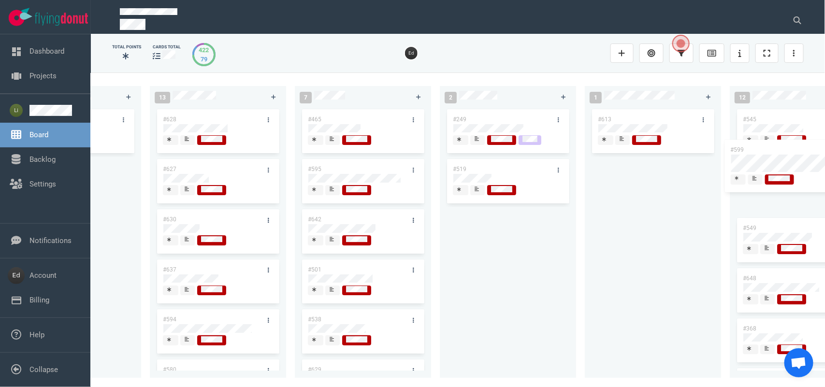
scroll to position [0, 1421]
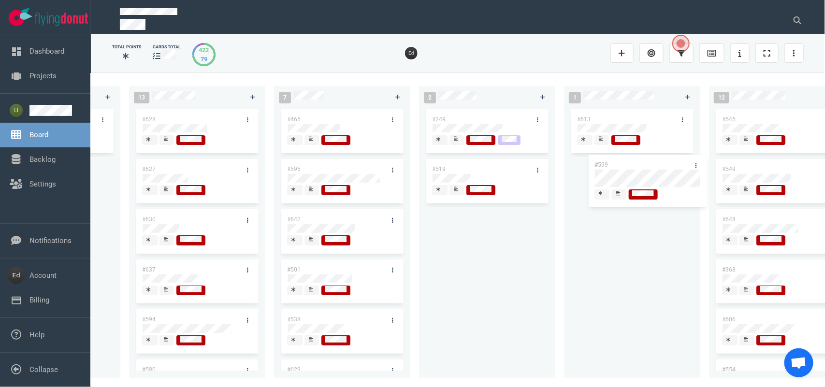
drag, startPoint x: 169, startPoint y: 156, endPoint x: 619, endPoint y: 161, distance: 449.9
click at [619, 161] on div "0 2 #653 #652 12 #641 #639 #634 #635 #608 #611 #602 #603 #548 #122 #517 #469 3 …" at bounding box center [458, 229] width 734 height 314
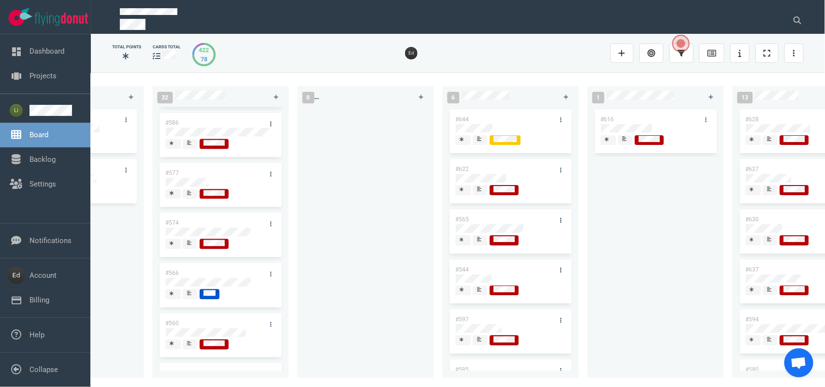
scroll to position [990, 0]
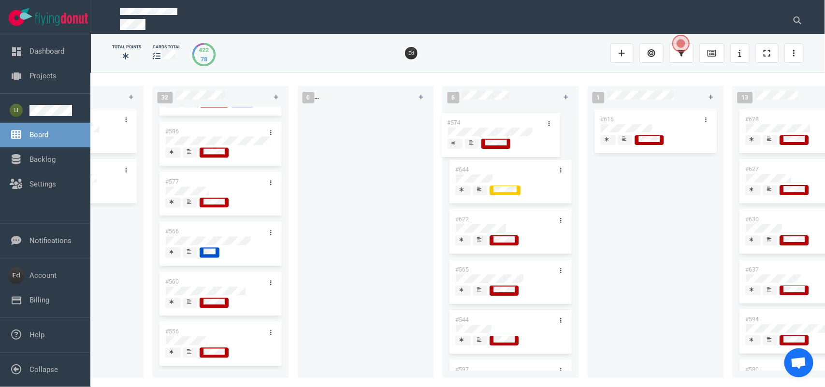
drag, startPoint x: 230, startPoint y: 238, endPoint x: 488, endPoint y: 117, distance: 285.3
click at [488, 117] on div "0 2 #653 #652 12 #641 #639 #634 #635 #608 #611 #602 #603 #548 #122 #517 #469 3 …" at bounding box center [458, 229] width 734 height 314
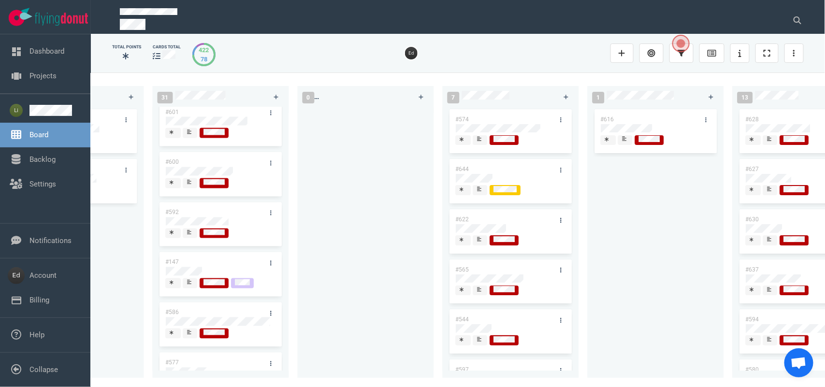
scroll to position [748, 0]
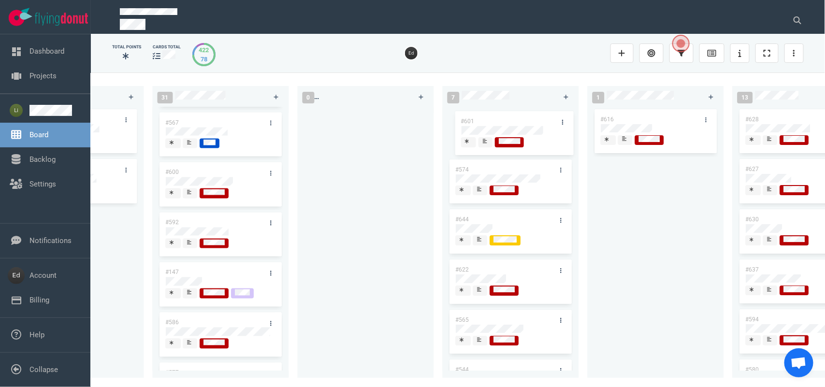
drag, startPoint x: 483, startPoint y: 152, endPoint x: 491, endPoint y: 120, distance: 33.3
click at [491, 120] on div "0 2 #653 #652 12 #641 #639 #634 #635 #608 #611 #602 #603 #548 #122 #517 #469 3 …" at bounding box center [458, 229] width 734 height 314
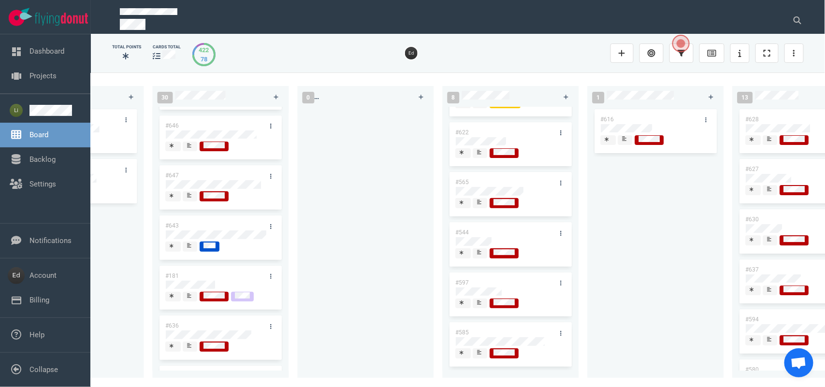
scroll to position [84, 0]
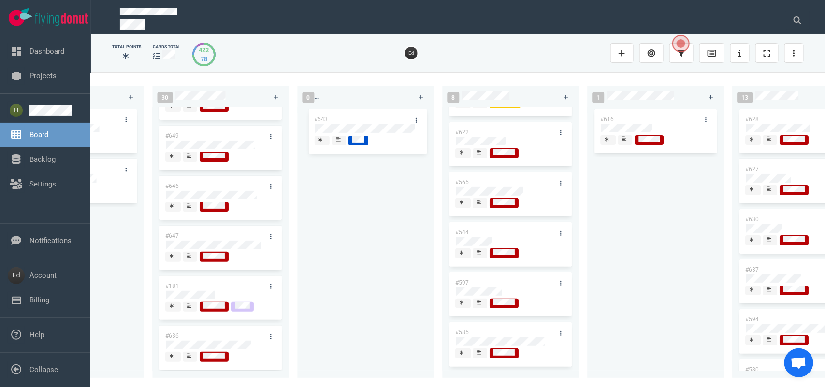
drag, startPoint x: 204, startPoint y: 284, endPoint x: 353, endPoint y: 117, distance: 223.5
click at [353, 117] on div "0 2 #653 #652 12 #641 #639 #634 #635 #608 #611 #602 #603 #548 #122 #517 #469 3 …" at bounding box center [458, 229] width 734 height 314
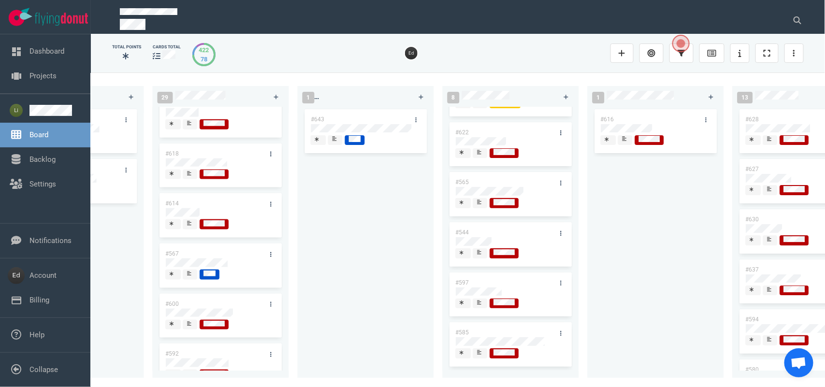
scroll to position [627, 0]
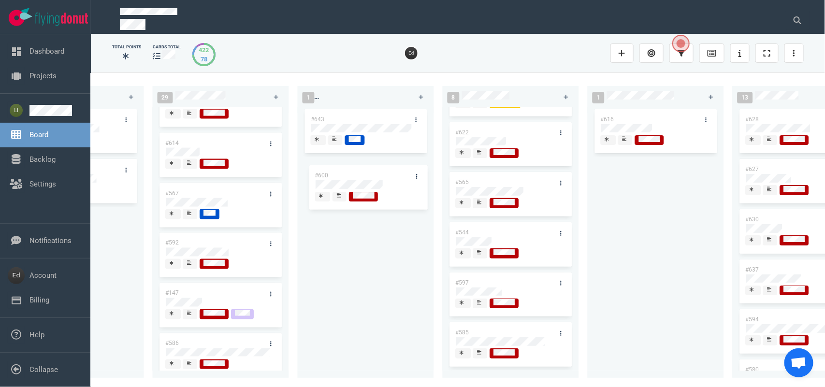
drag, startPoint x: 201, startPoint y: 247, endPoint x: 351, endPoint y: 170, distance: 168.8
click at [351, 170] on div "0 2 #653 #652 12 #641 #639 #634 #635 #608 #611 #602 #603 #548 #122 #517 #469 3 …" at bounding box center [458, 229] width 734 height 314
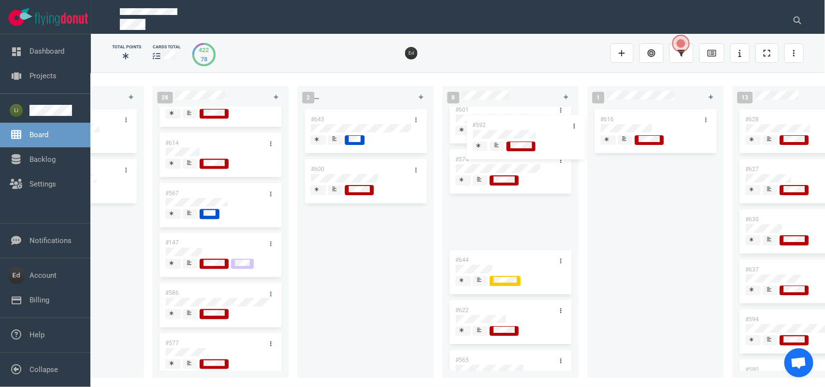
scroll to position [0, 0]
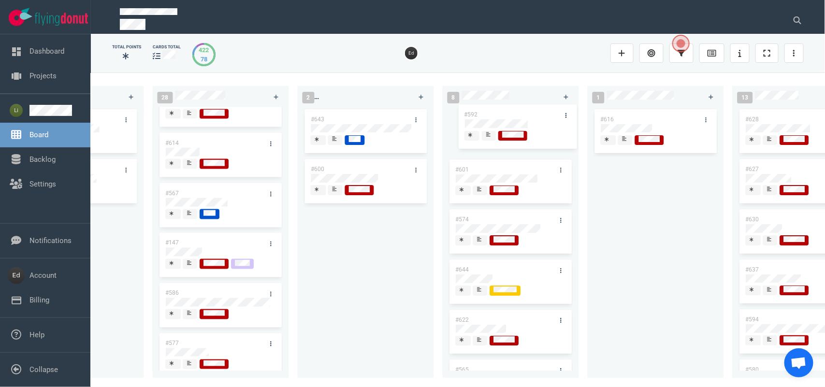
drag, startPoint x: 266, startPoint y: 250, endPoint x: 506, endPoint y: 114, distance: 276.1
click at [506, 114] on div "0 2 #653 #652 12 #641 #639 #634 #635 #608 #611 #602 #603 #548 #122 #517 #469 3 …" at bounding box center [458, 229] width 734 height 314
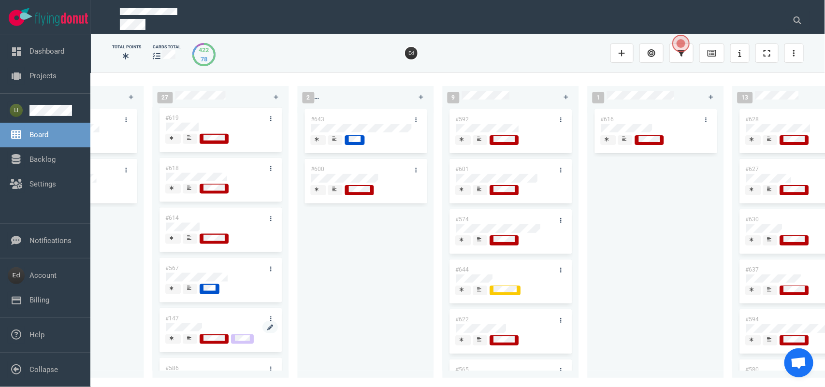
scroll to position [506, 0]
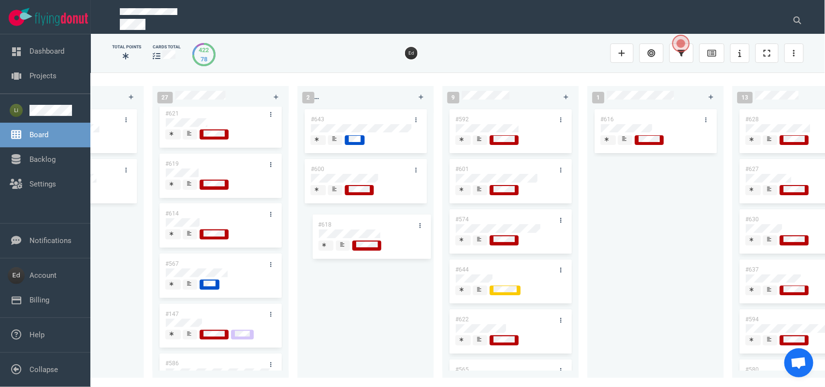
drag, startPoint x: 259, startPoint y: 227, endPoint x: 341, endPoint y: 221, distance: 82.3
click at [341, 221] on div "0 2 #653 #652 12 #641 #639 #634 #635 #608 #611 #602 #603 #548 #122 #517 #469 3 …" at bounding box center [458, 229] width 734 height 314
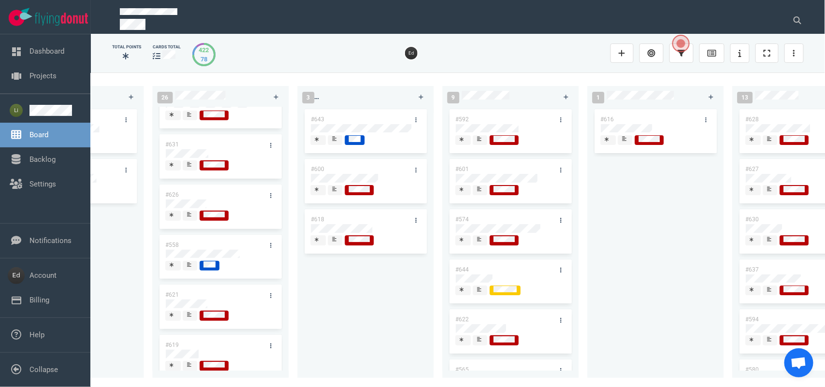
scroll to position [265, 0]
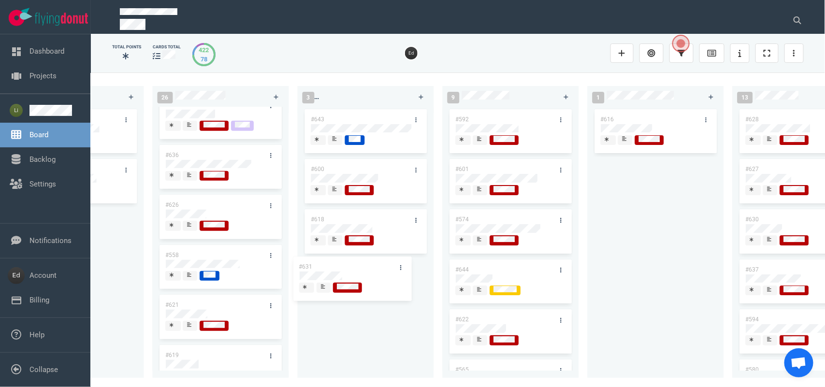
drag, startPoint x: 188, startPoint y: 201, endPoint x: 322, endPoint y: 262, distance: 146.6
click at [322, 262] on div "0 2 #653 #652 12 #641 #639 #634 #635 #608 #611 #602 #603 #548 #122 #517 #469 3 …" at bounding box center [458, 229] width 734 height 314
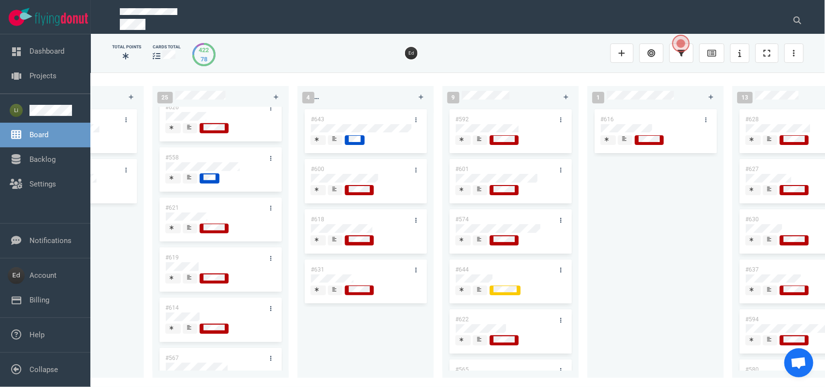
scroll to position [423, 0]
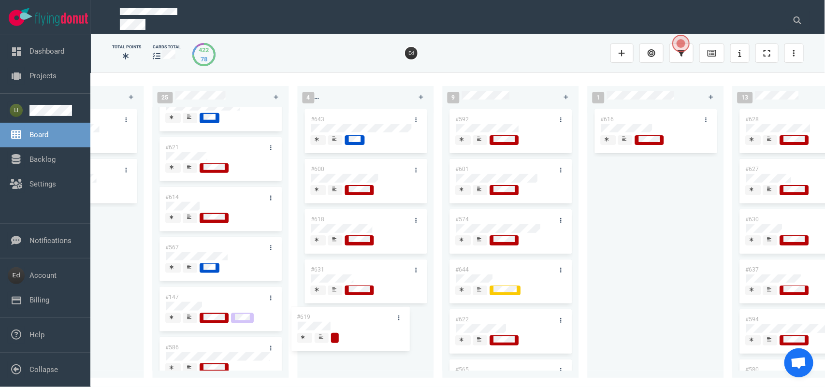
drag, startPoint x: 201, startPoint y: 201, endPoint x: 334, endPoint y: 322, distance: 180.6
click at [334, 320] on div "0 2 #653 #652 12 #641 #639 #634 #635 #608 #611 #602 #603 #548 #122 #517 #469 3 …" at bounding box center [458, 229] width 734 height 314
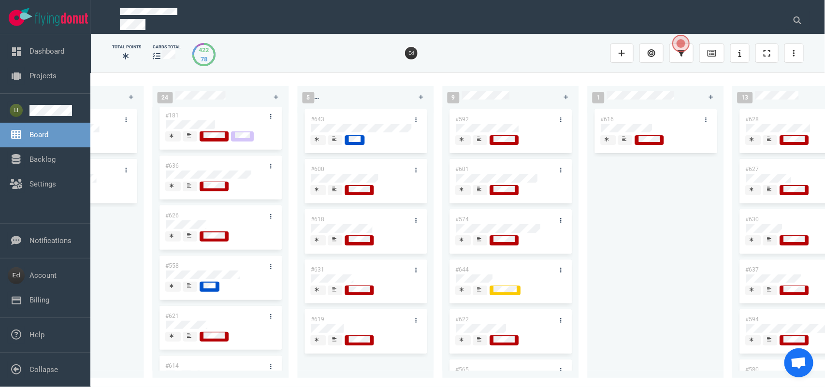
scroll to position [242, 0]
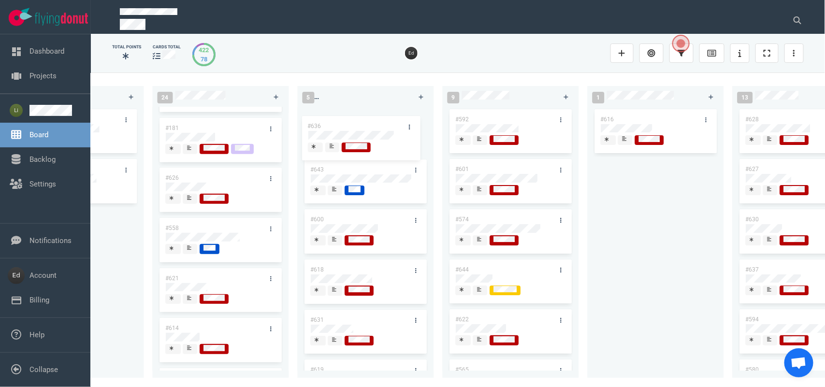
drag, startPoint x: 204, startPoint y: 178, endPoint x: 346, endPoint y: 125, distance: 151.7
click at [346, 125] on div "0 2 #653 #652 12 #641 #639 #634 #635 #608 #611 #602 #603 #548 #122 #517 #469 3 …" at bounding box center [458, 229] width 734 height 314
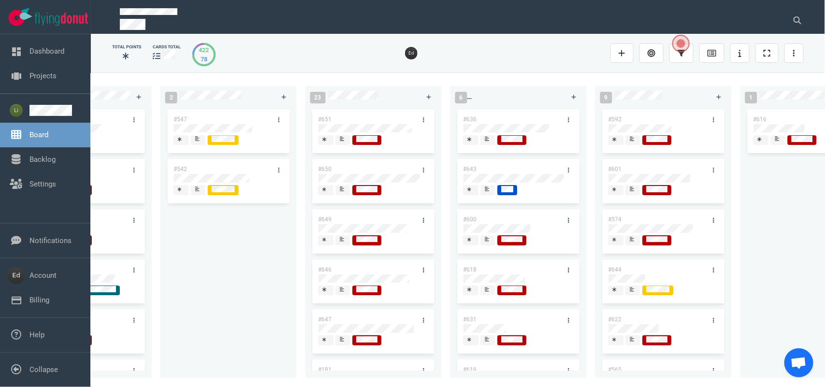
scroll to position [0, 662]
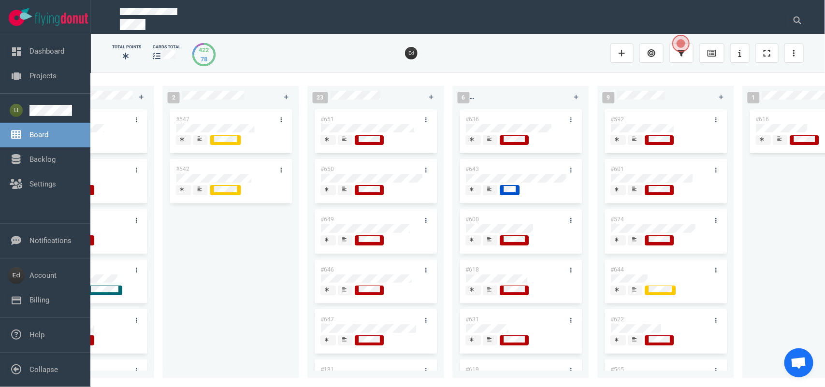
drag, startPoint x: 331, startPoint y: 381, endPoint x: 308, endPoint y: 381, distance: 23.2
click at [308, 381] on div "0 2 #653 #652 12 #641 #639 #634 #635 #608 #611 #602 #603 #548 #122 #517 #469 3 …" at bounding box center [458, 229] width 734 height 314
click at [281, 169] on icon at bounding box center [281, 170] width 1 height 6
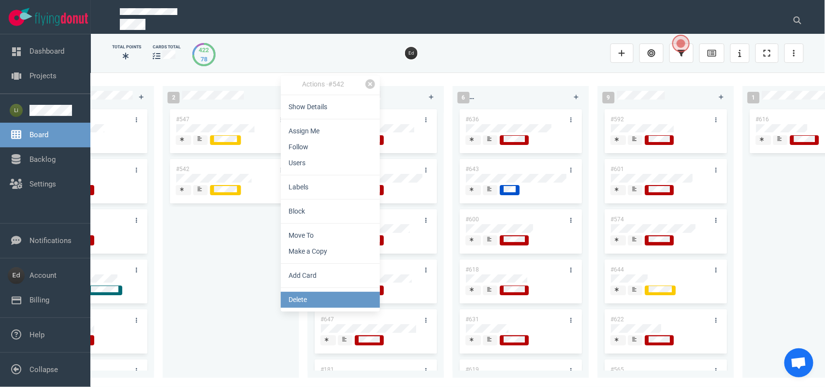
click at [297, 296] on link "Delete" at bounding box center [330, 300] width 99 height 16
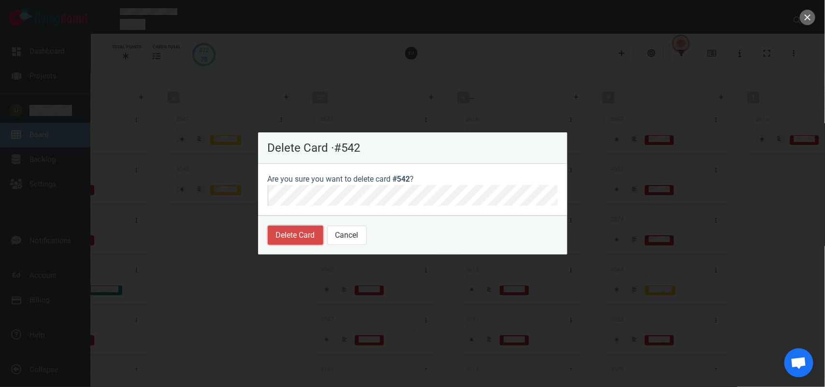
click at [314, 237] on button "Delete Card" at bounding box center [296, 235] width 56 height 19
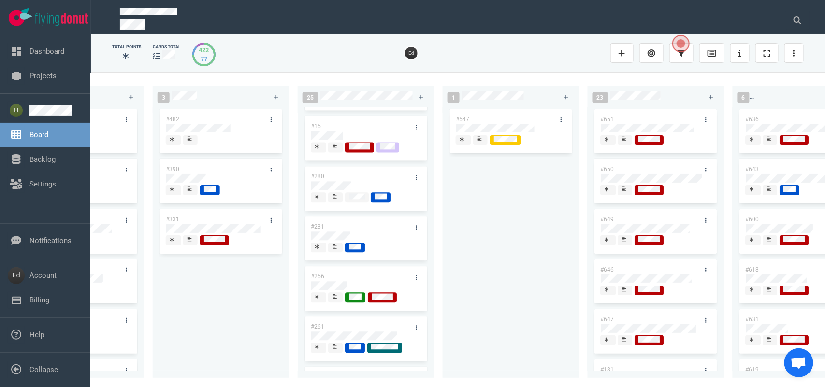
scroll to position [0, 449]
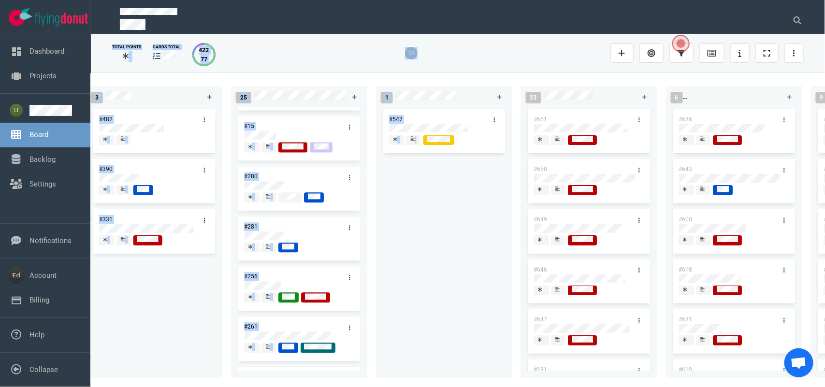
drag, startPoint x: 380, startPoint y: 387, endPoint x: 438, endPoint y: 387, distance: 58.0
click at [438, 387] on html "Open Menu Close Menu Open Menu Filter Backlog Upgrade your subscription to enab…" at bounding box center [412, 193] width 825 height 387
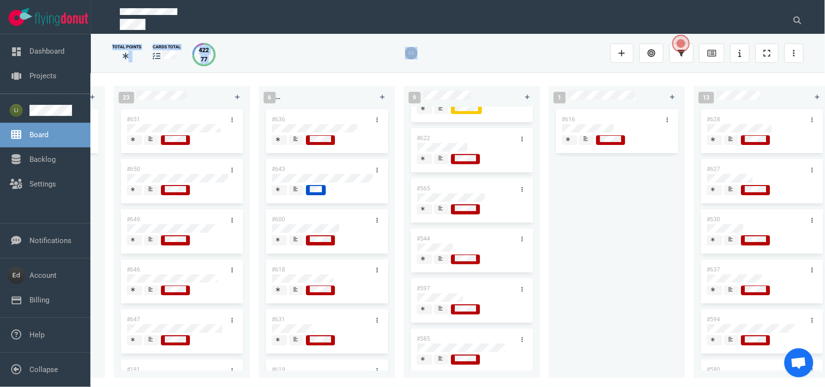
scroll to position [194, 0]
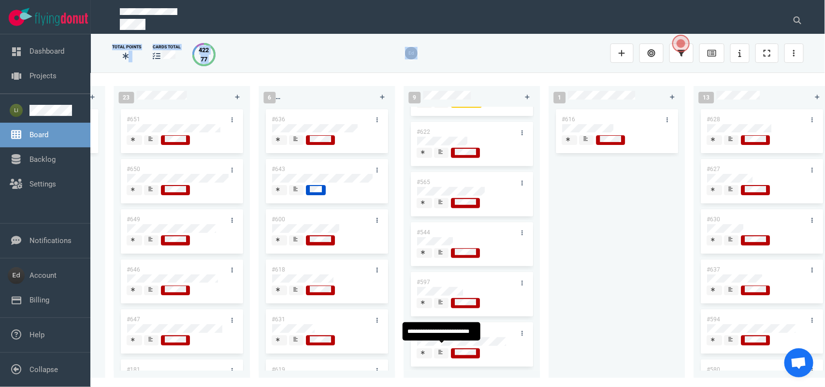
click at [445, 348] on div at bounding box center [441, 353] width 7 height 10
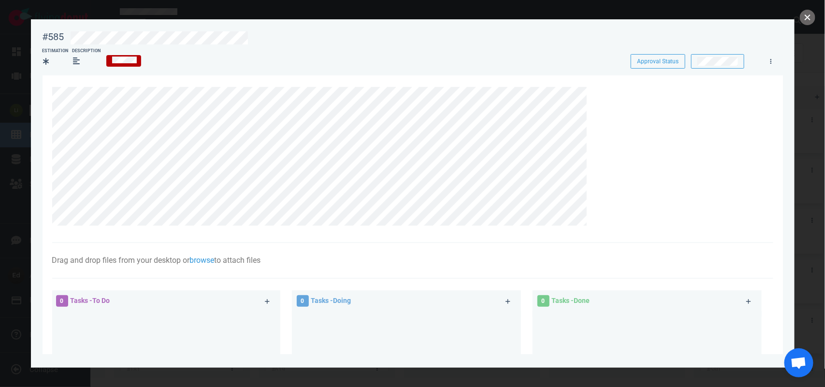
click at [810, 22] on button "close" at bounding box center [807, 17] width 15 height 15
